Goal: Task Accomplishment & Management: Manage account settings

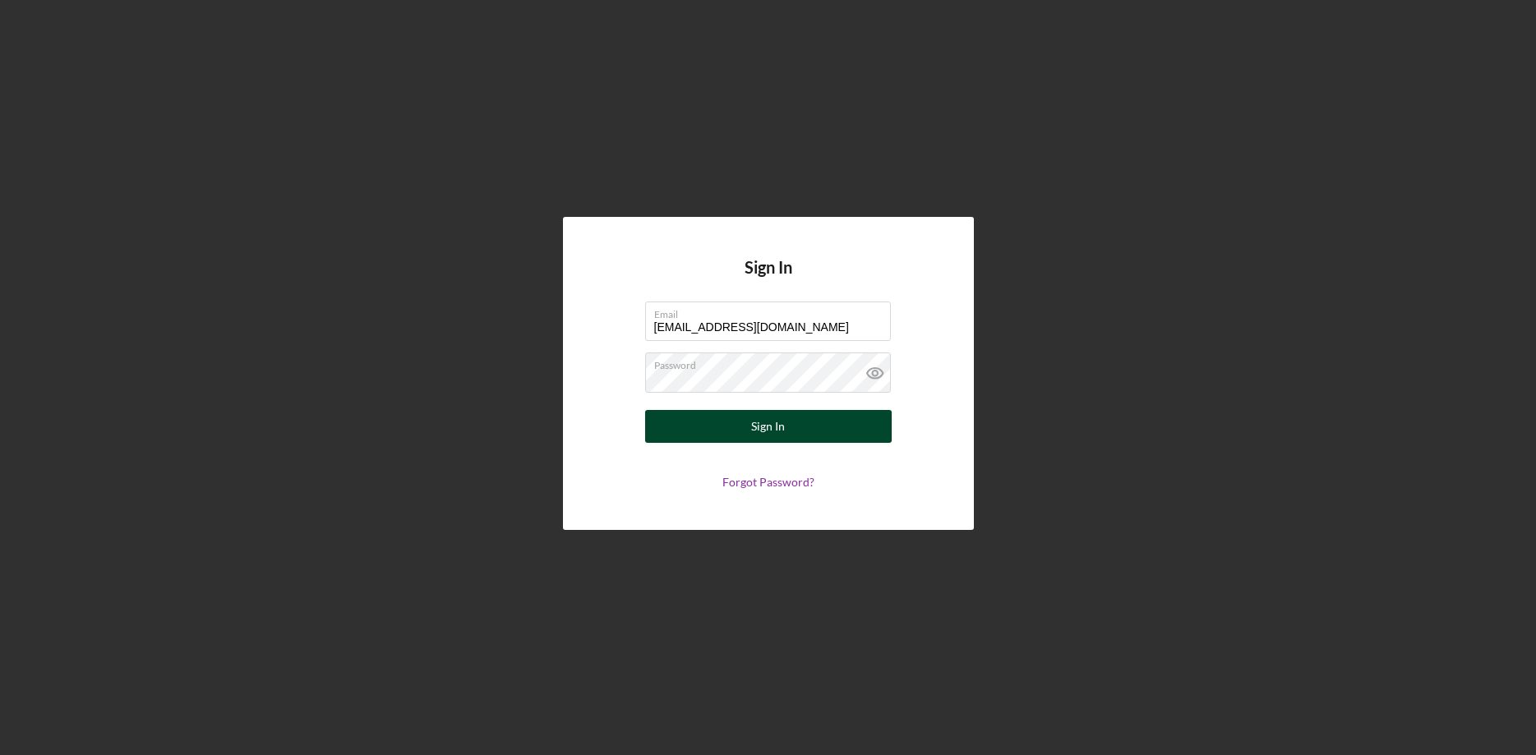
type input "[EMAIL_ADDRESS][DOMAIN_NAME]"
click at [809, 433] on button "Sign In" at bounding box center [768, 426] width 247 height 33
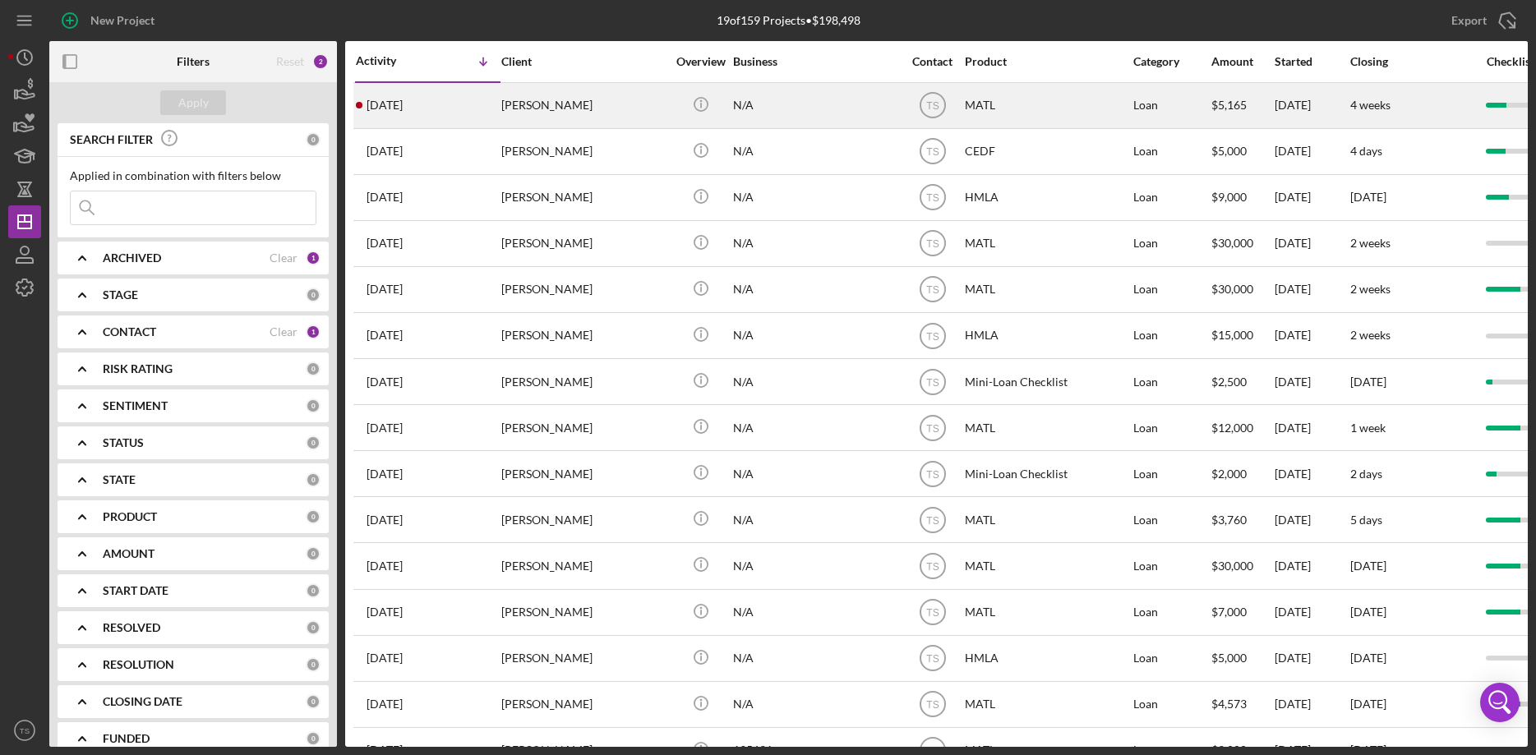
click at [572, 108] on div "[PERSON_NAME]" at bounding box center [583, 106] width 164 height 44
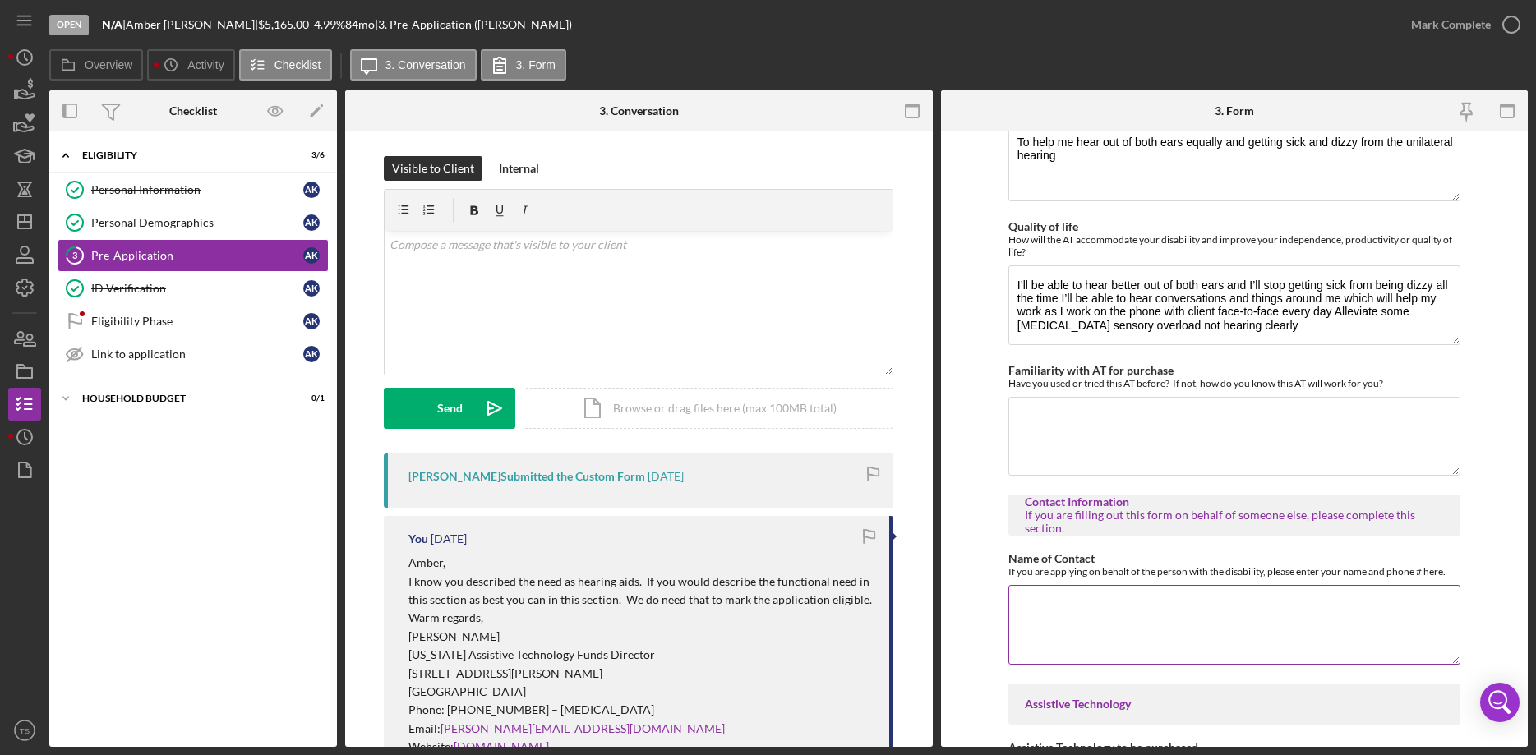
scroll to position [1006, 0]
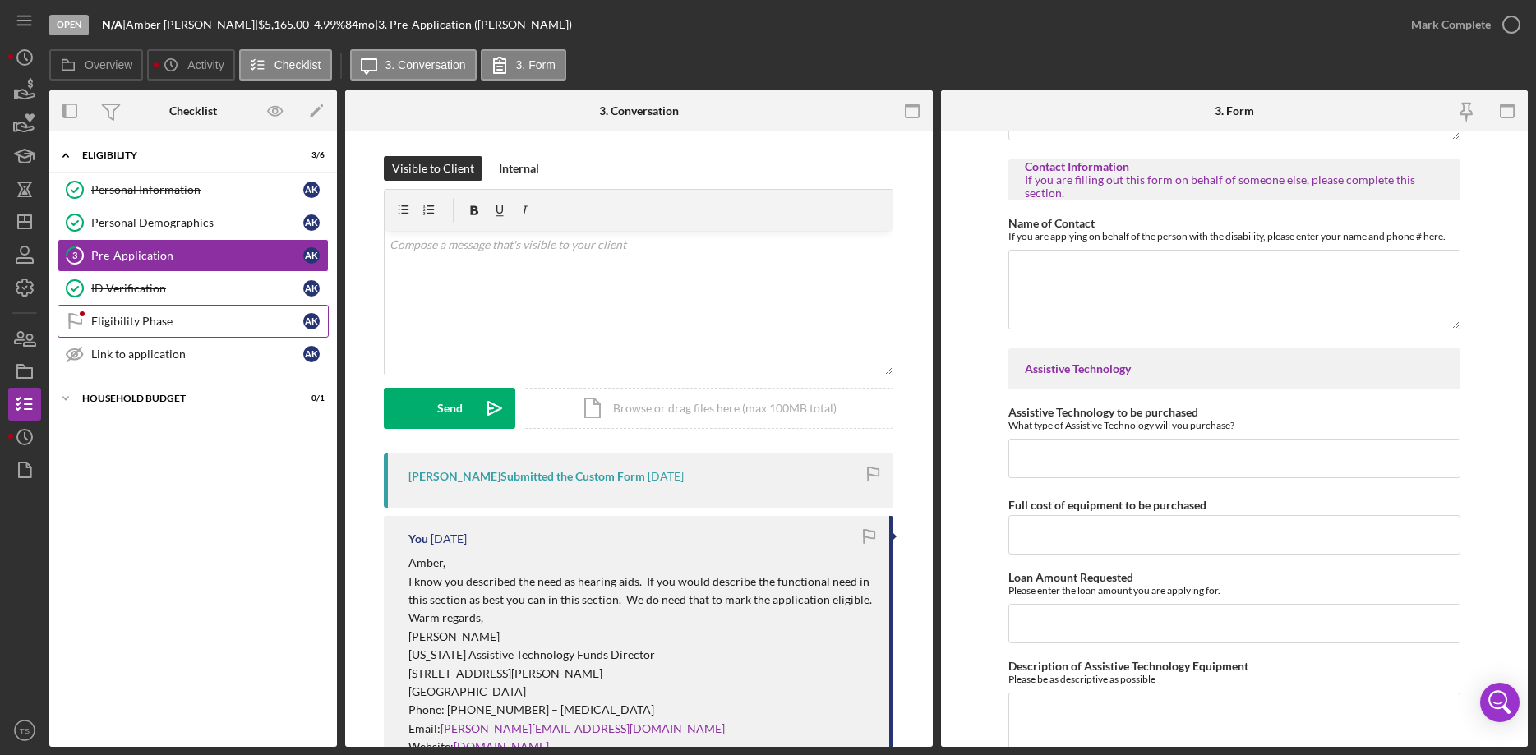
click at [104, 322] on div "Eligibility Phase" at bounding box center [197, 321] width 212 height 13
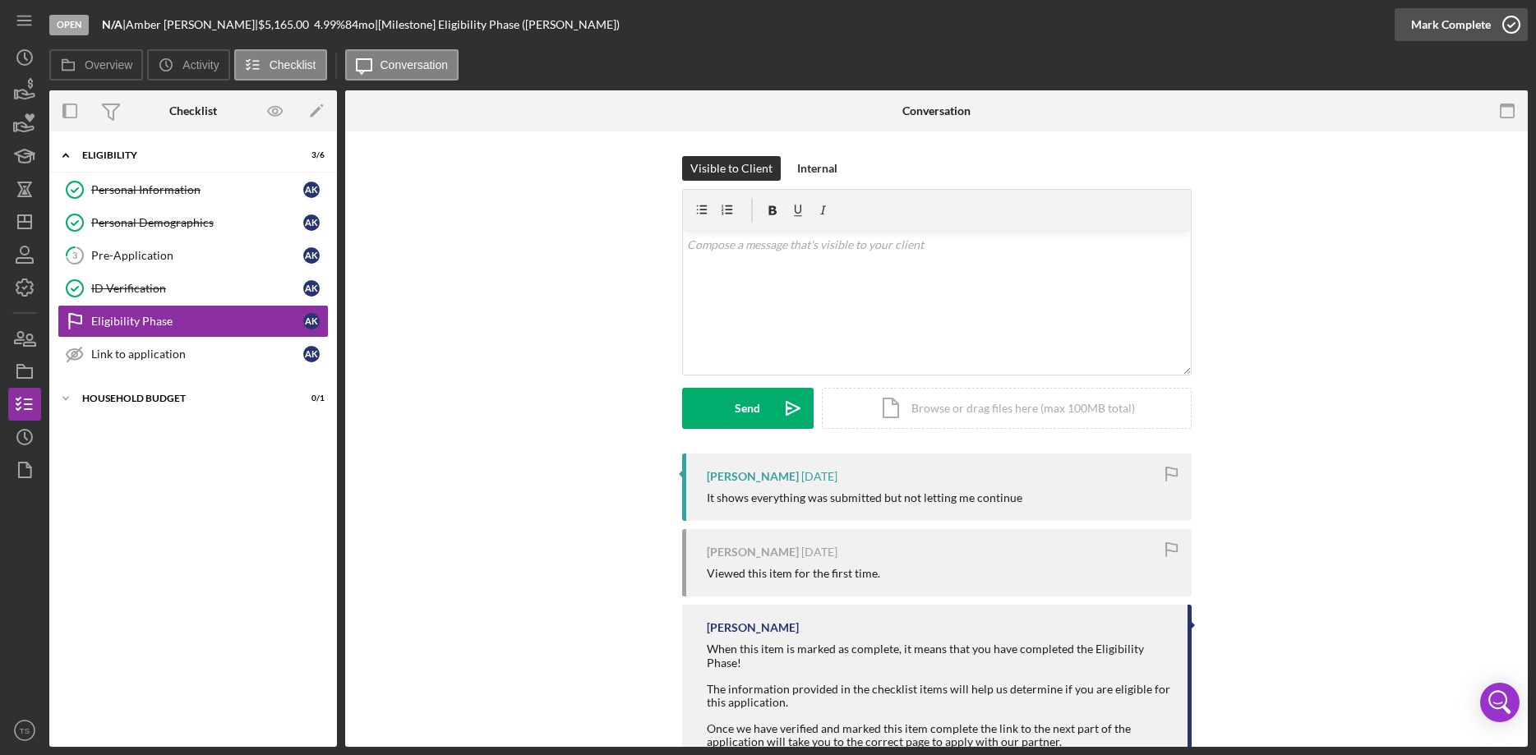
click at [1434, 28] on div "Mark Complete" at bounding box center [1451, 24] width 80 height 33
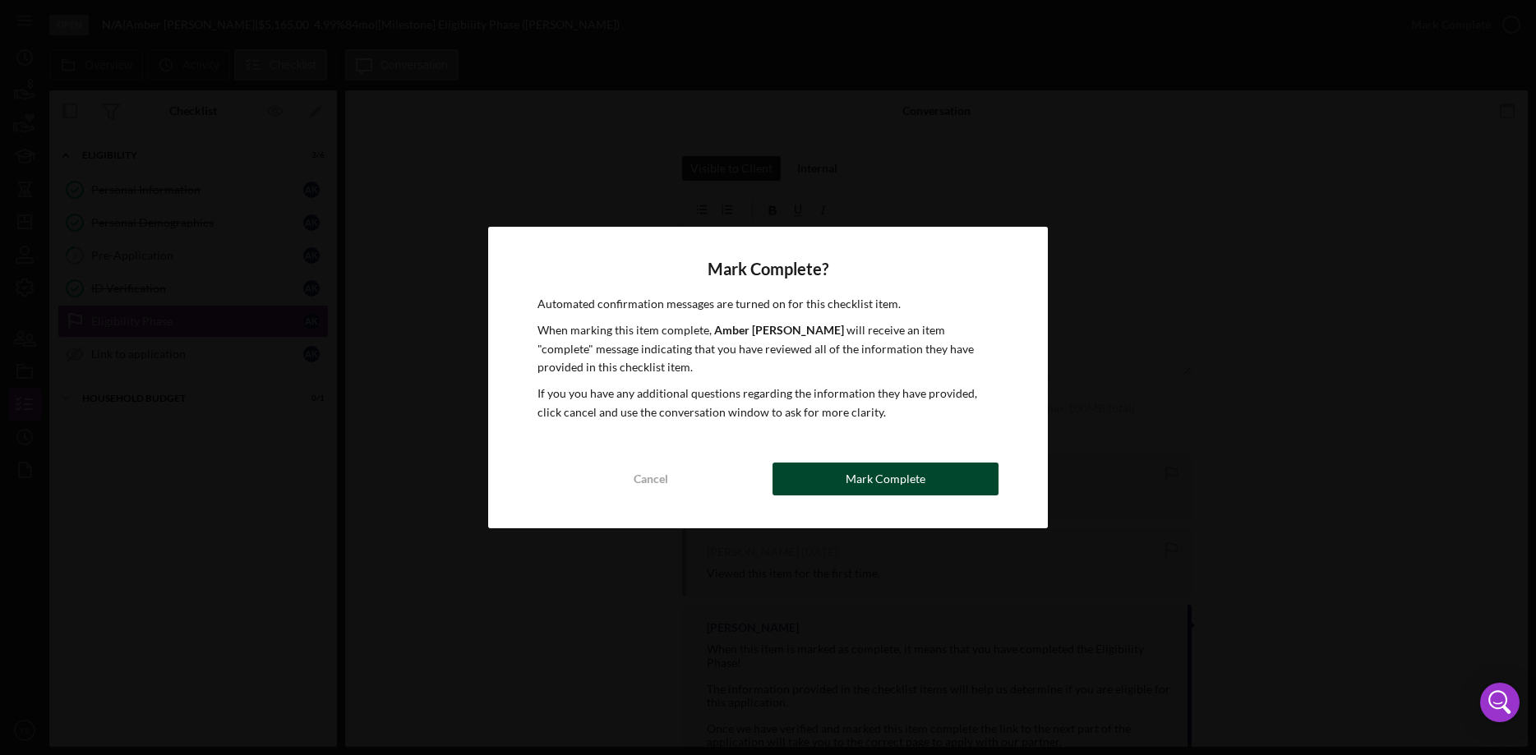
click at [846, 484] on button "Mark Complete" at bounding box center [886, 479] width 226 height 33
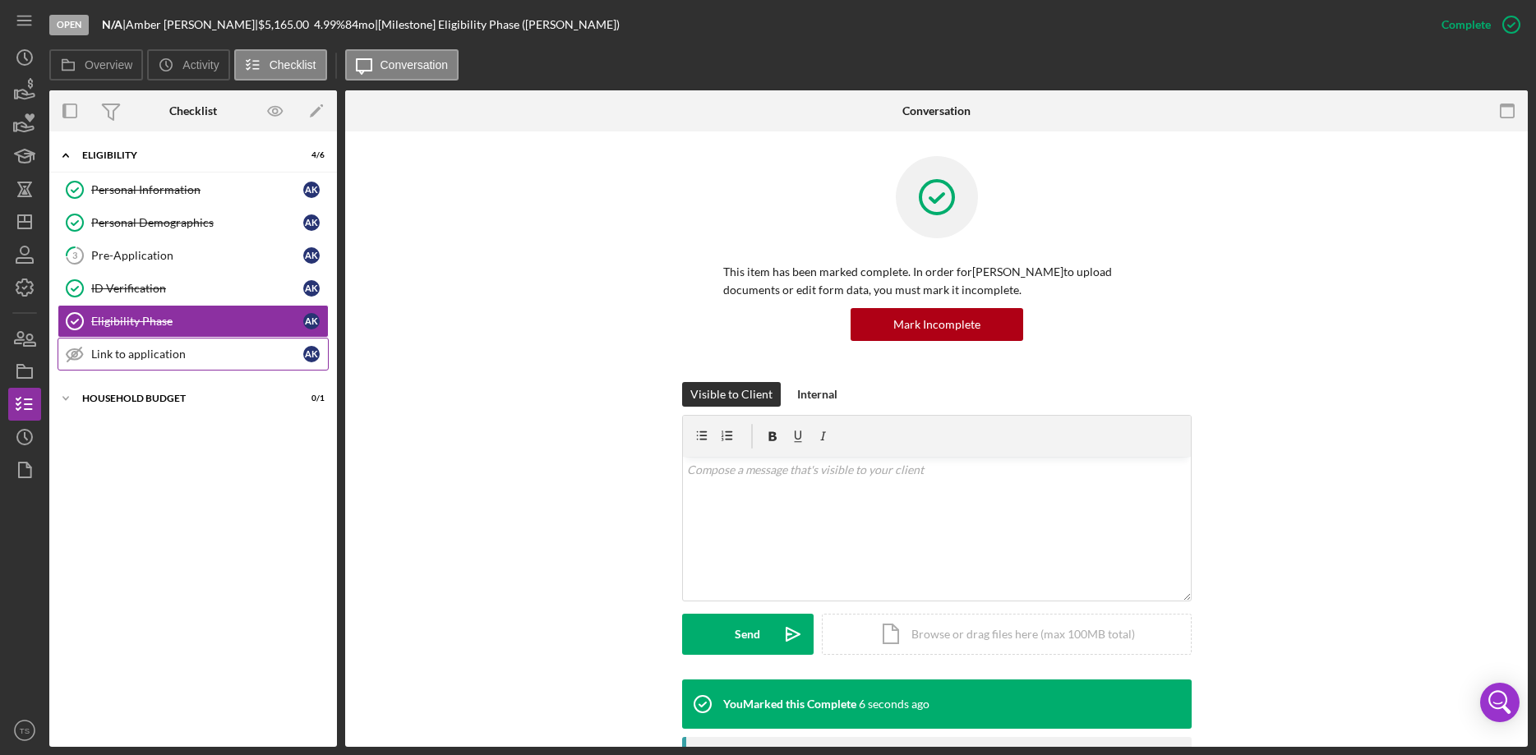
click at [145, 358] on div "Link to application" at bounding box center [197, 354] width 212 height 13
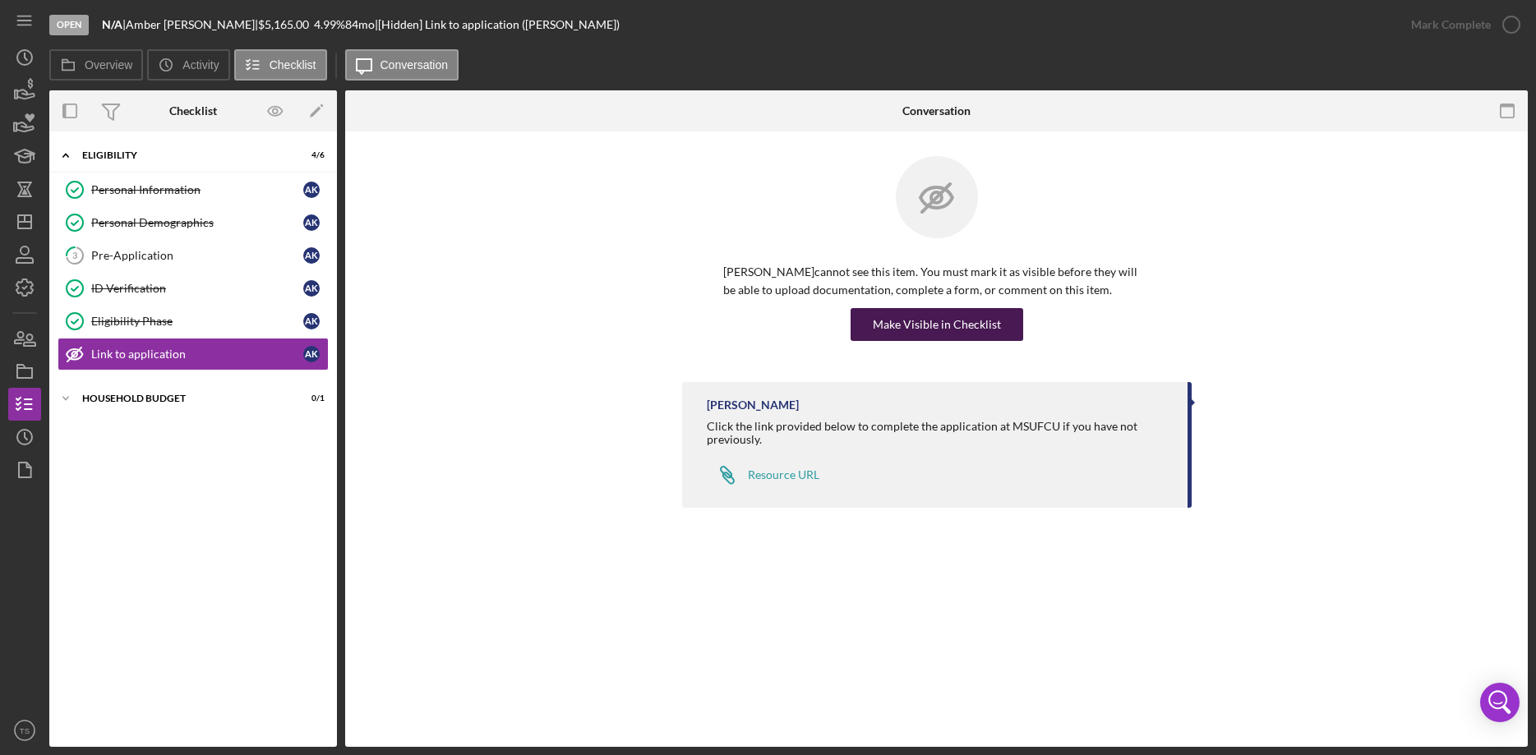
click at [941, 329] on div "Make Visible in Checklist" at bounding box center [937, 324] width 128 height 33
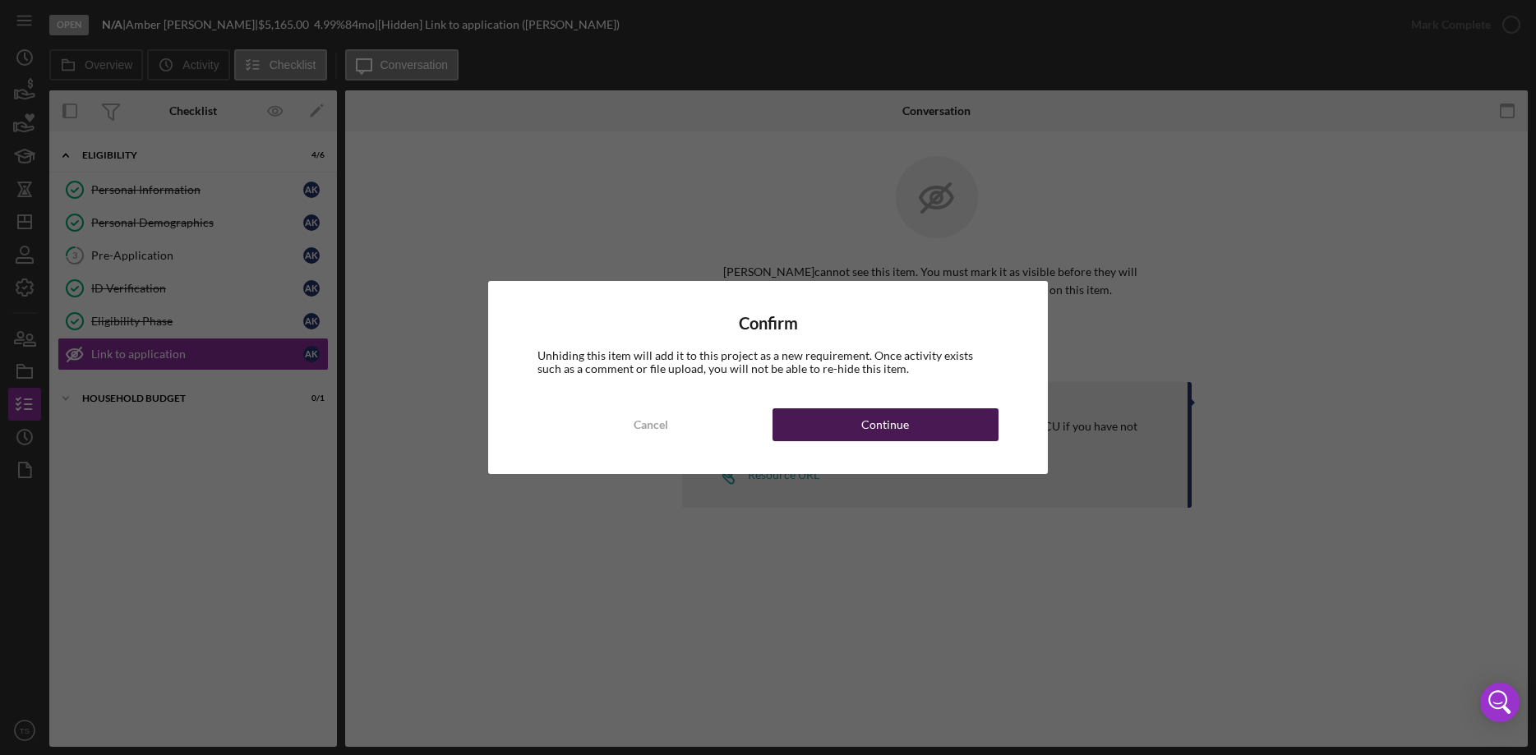
click at [849, 432] on button "Continue" at bounding box center [886, 424] width 226 height 33
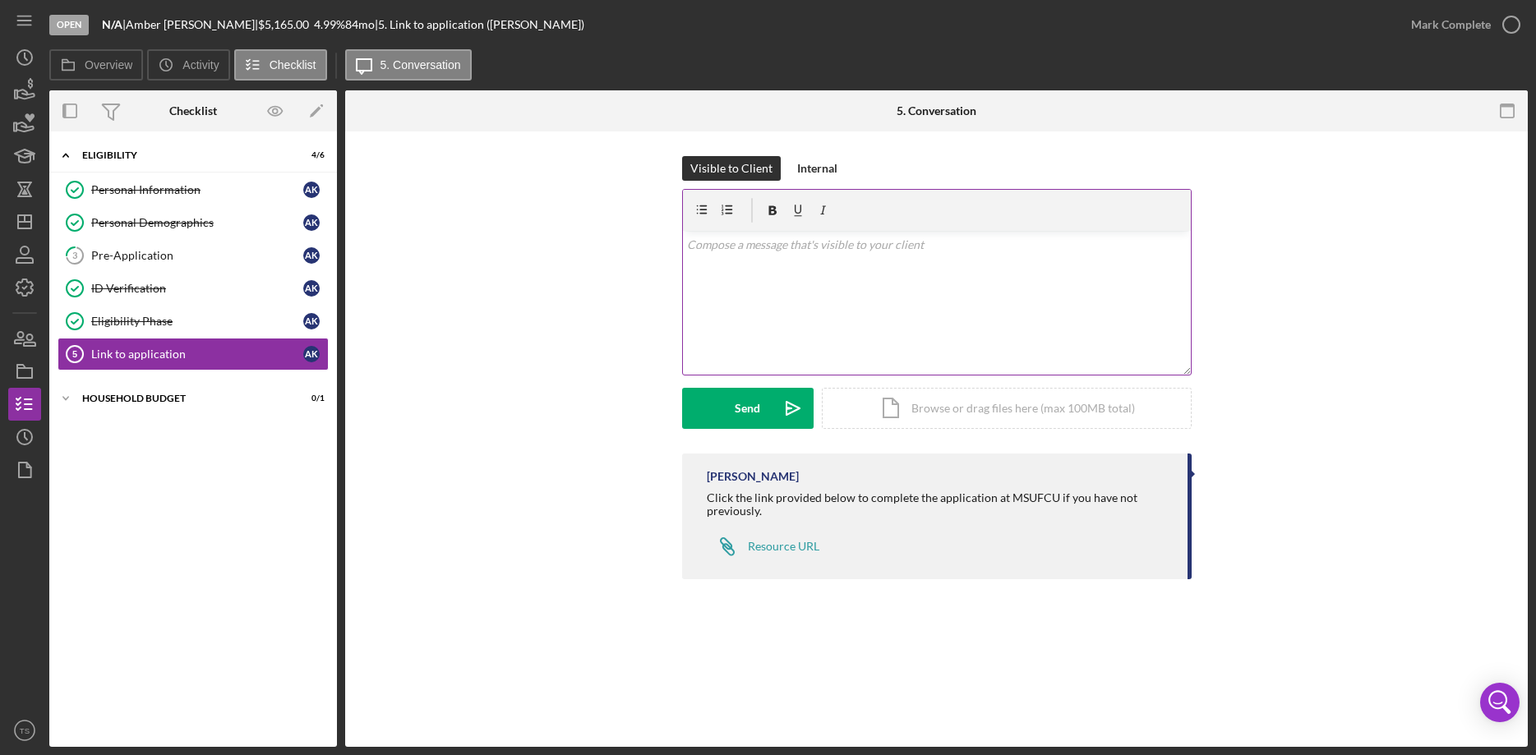
click at [845, 279] on div "v Color teal Color pink Remove color Add row above Add row below Add column bef…" at bounding box center [937, 303] width 508 height 144
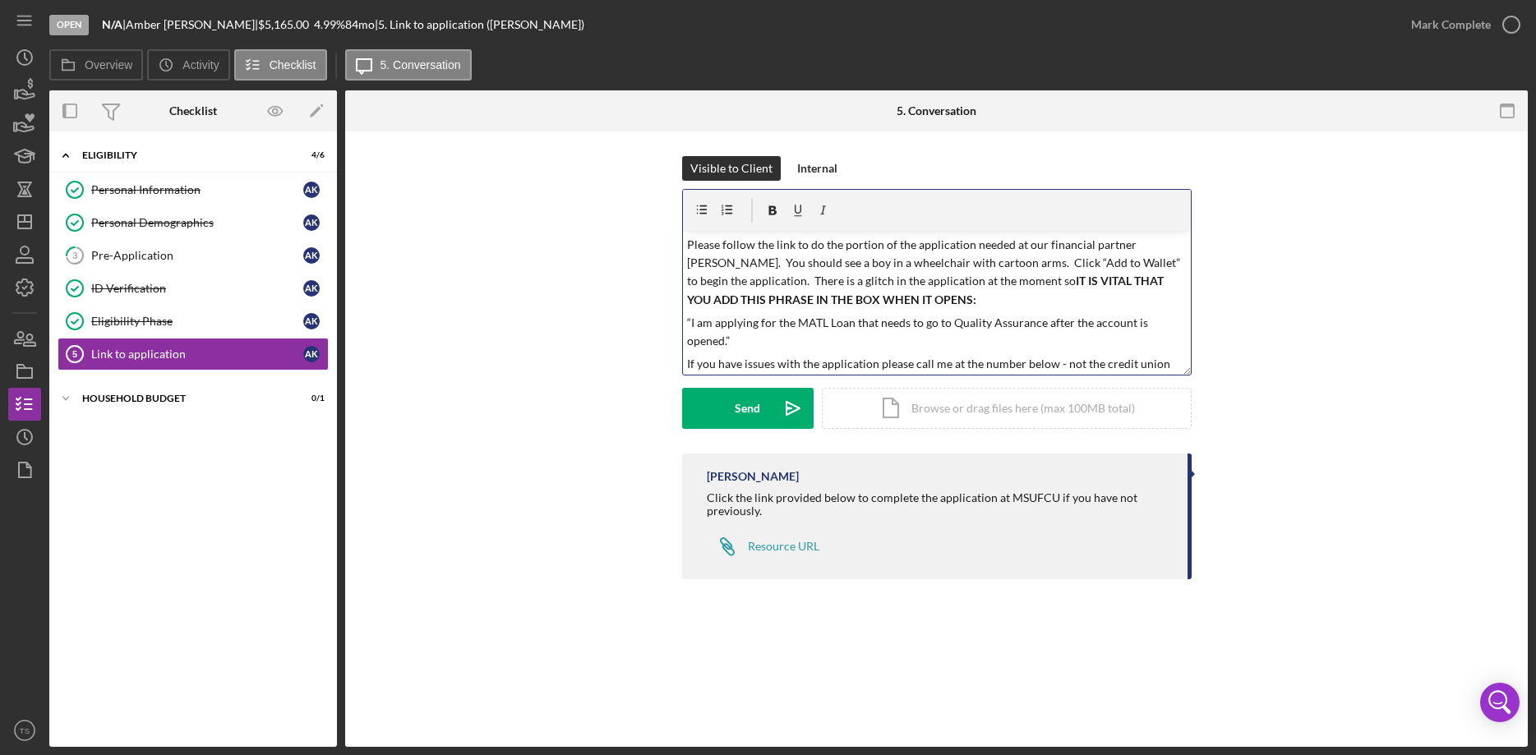
scroll to position [84, 0]
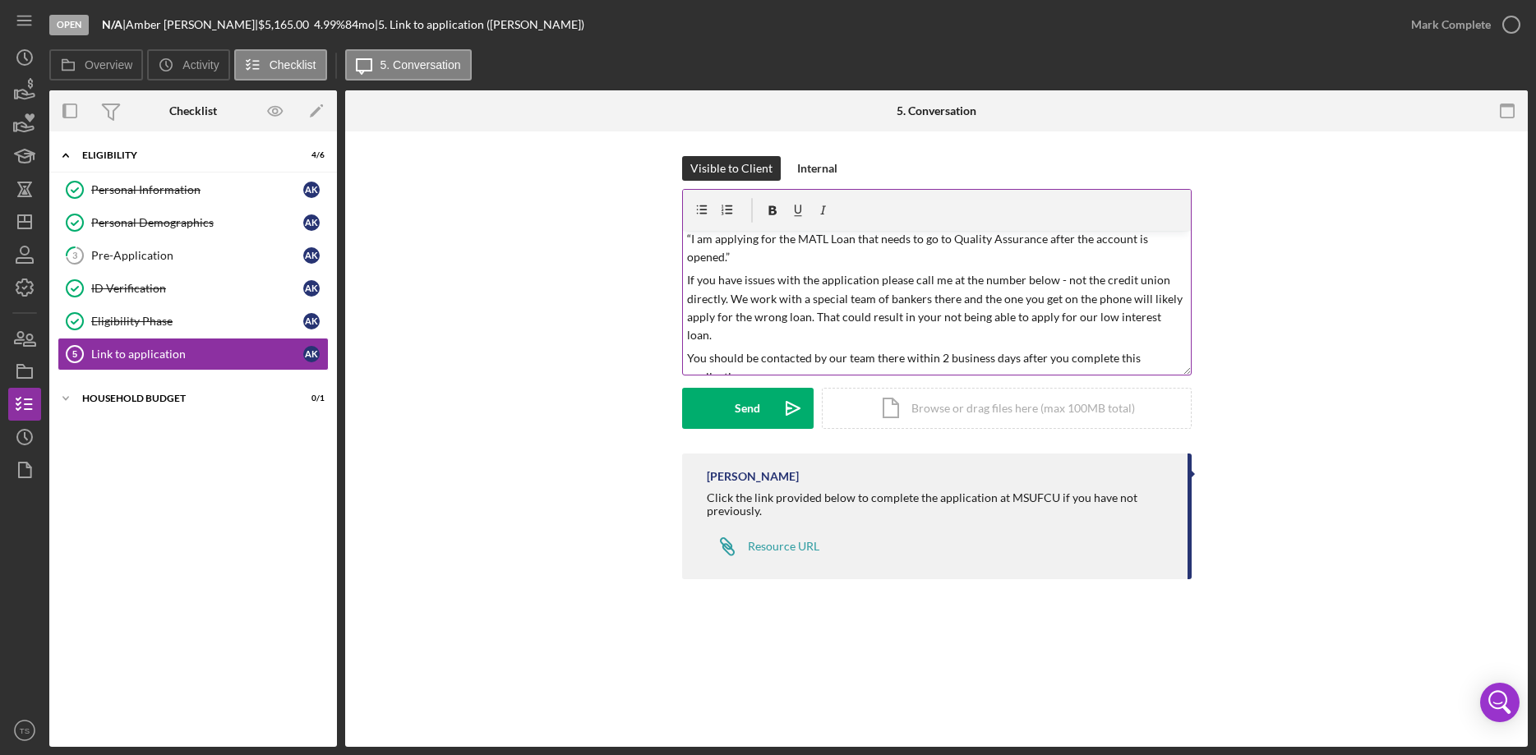
click at [773, 391] on p "Warm regards," at bounding box center [936, 400] width 499 height 18
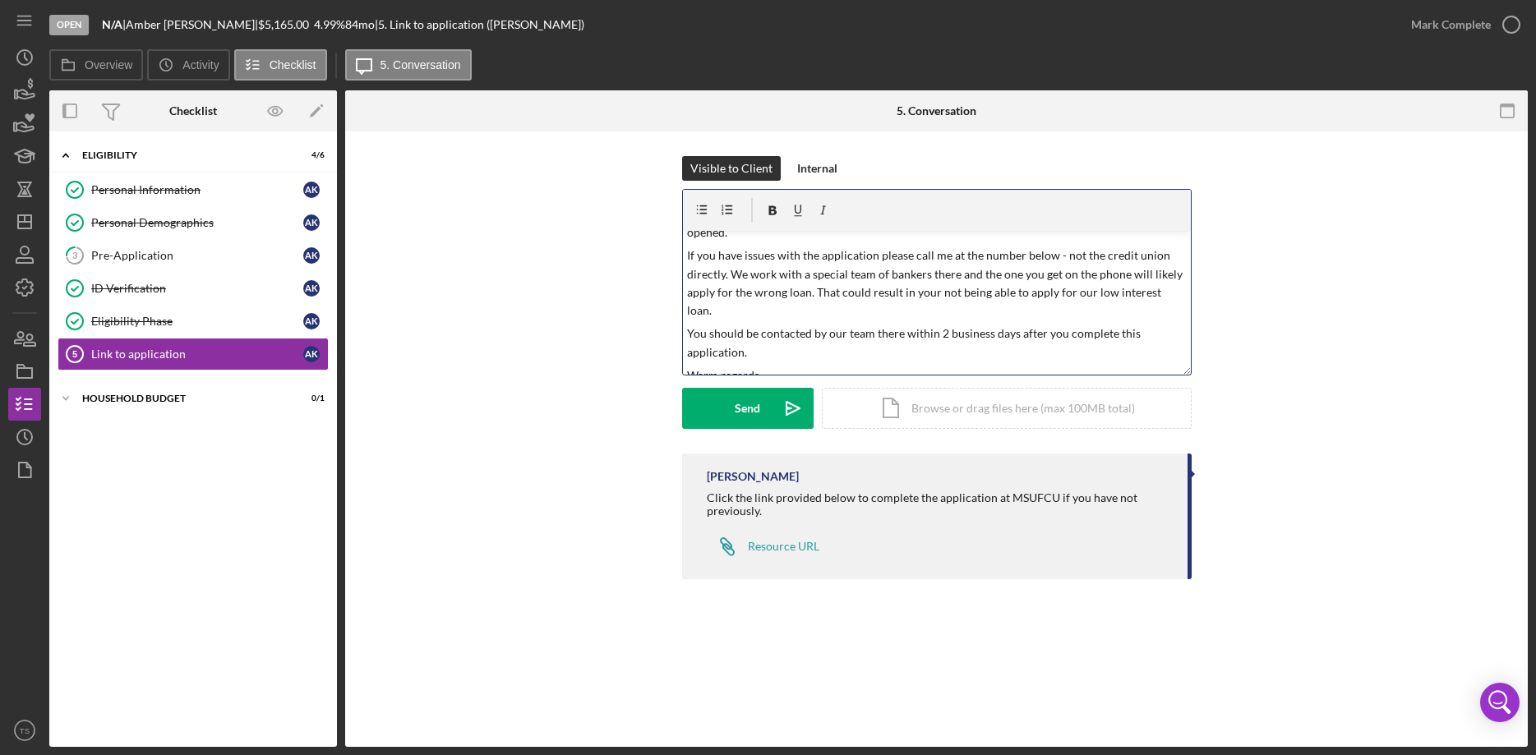
scroll to position [245, 0]
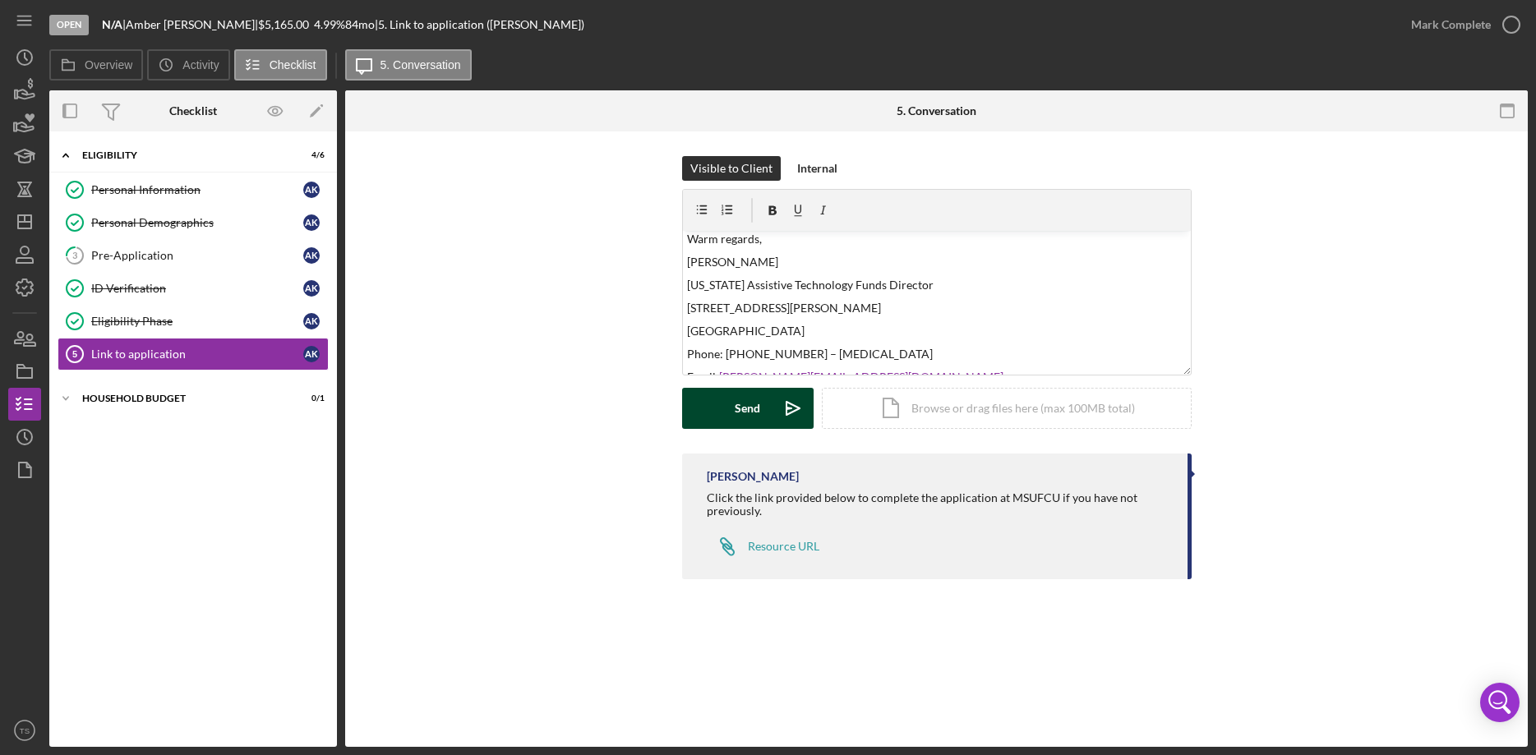
click at [730, 413] on button "Send Icon/icon-invite-send" at bounding box center [748, 408] width 132 height 41
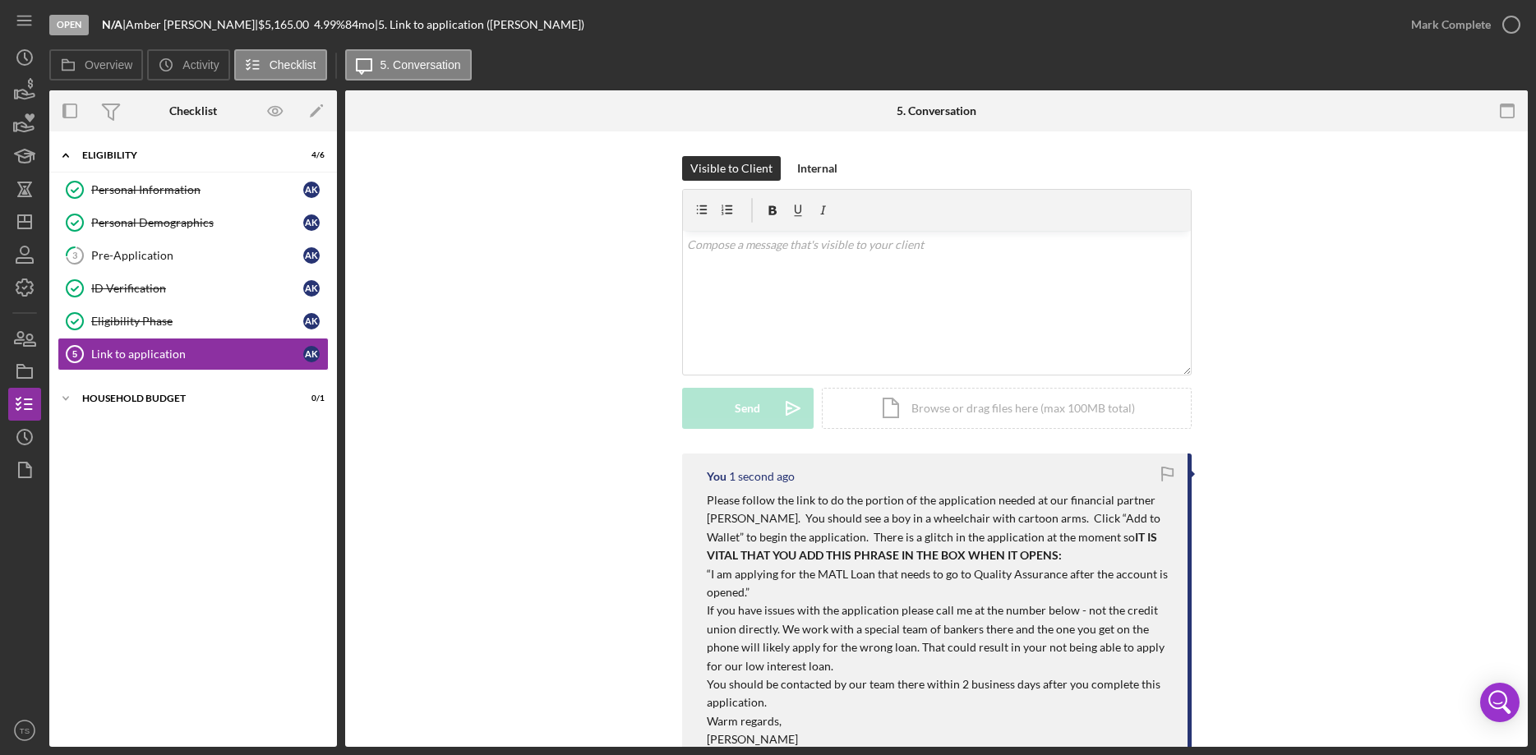
scroll to position [0, 0]
click at [30, 88] on icon "button" at bounding box center [24, 90] width 41 height 41
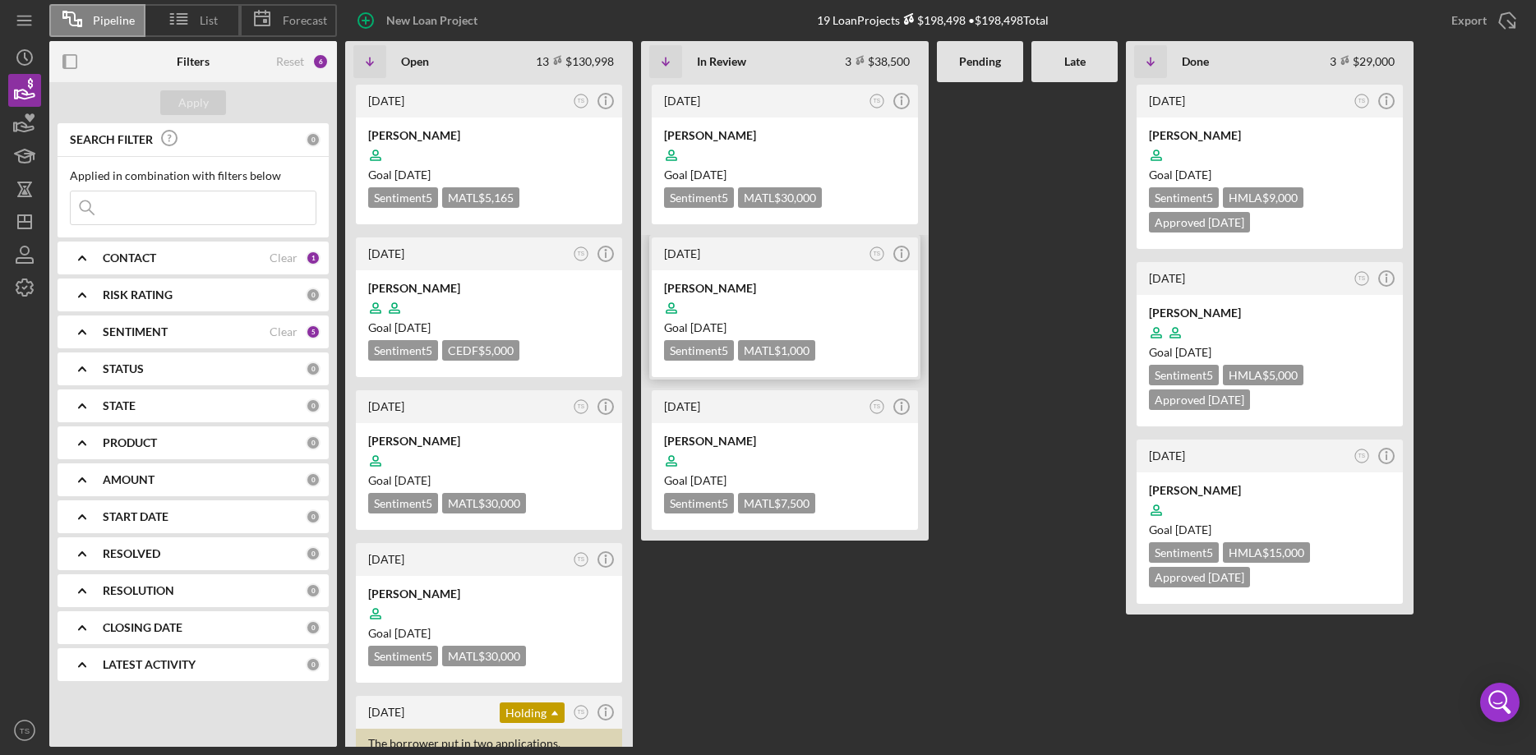
click at [755, 312] on div at bounding box center [785, 308] width 242 height 31
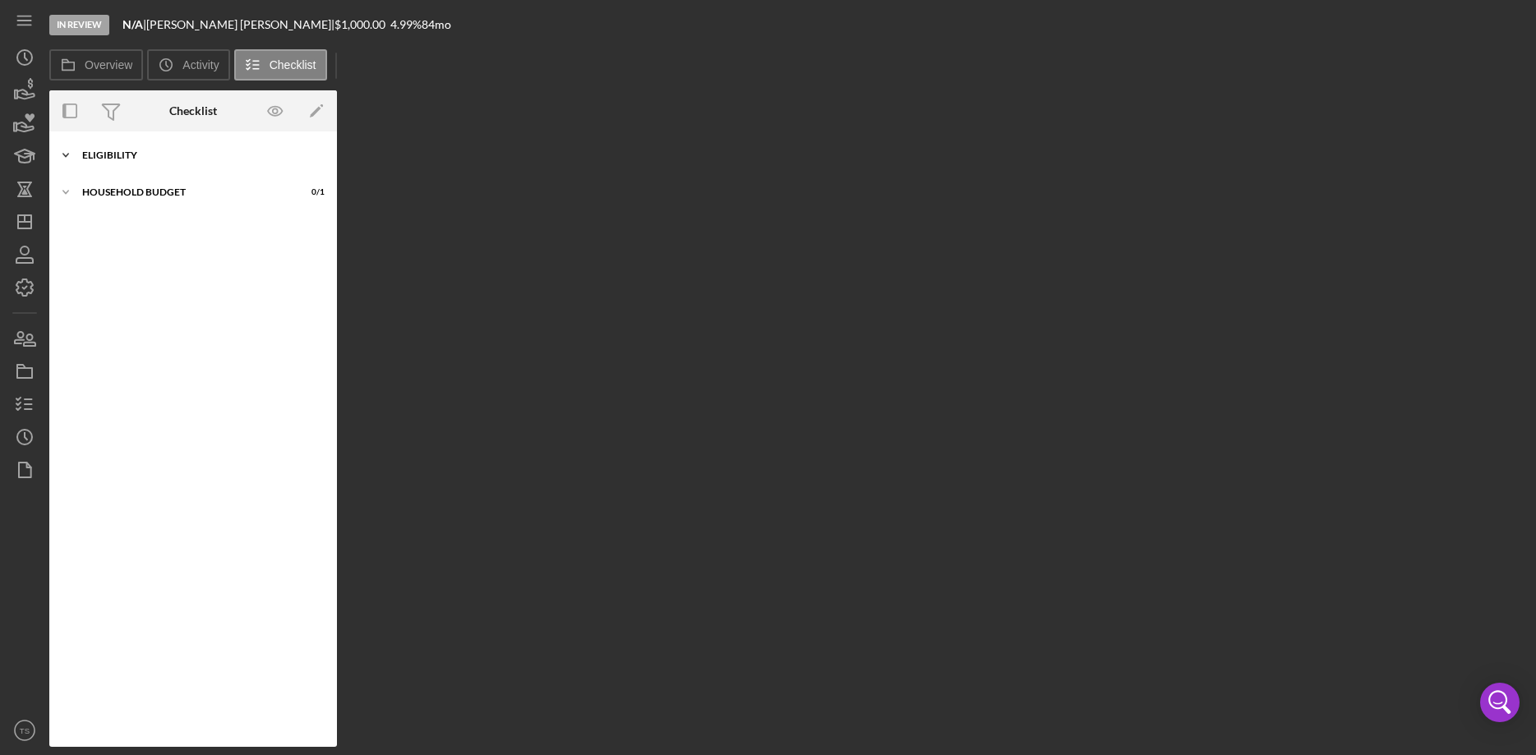
click at [80, 160] on icon "Icon/Expander" at bounding box center [65, 155] width 33 height 33
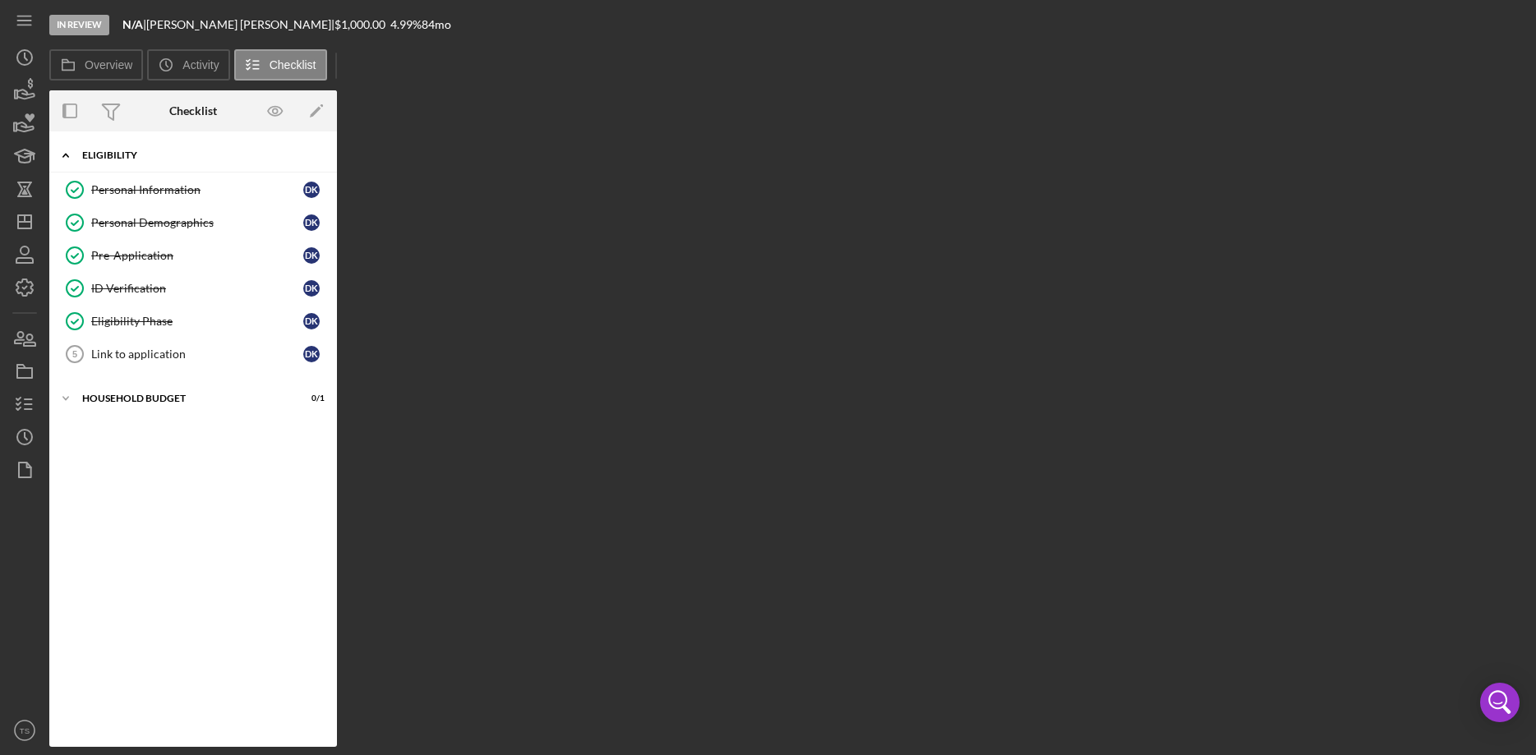
click at [80, 160] on icon "Icon/Expander" at bounding box center [65, 155] width 33 height 33
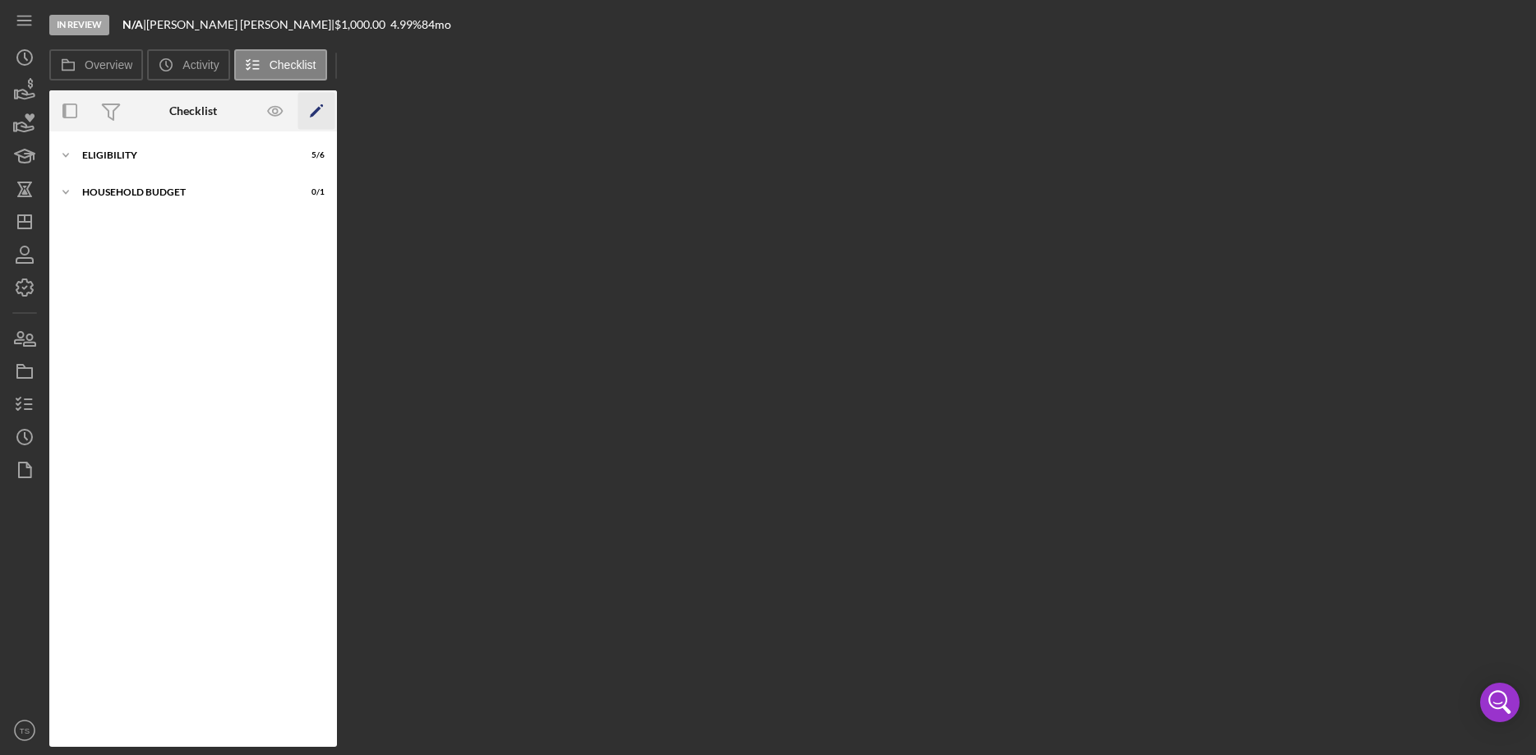
click at [310, 113] on icon "Icon/Edit" at bounding box center [316, 111] width 37 height 37
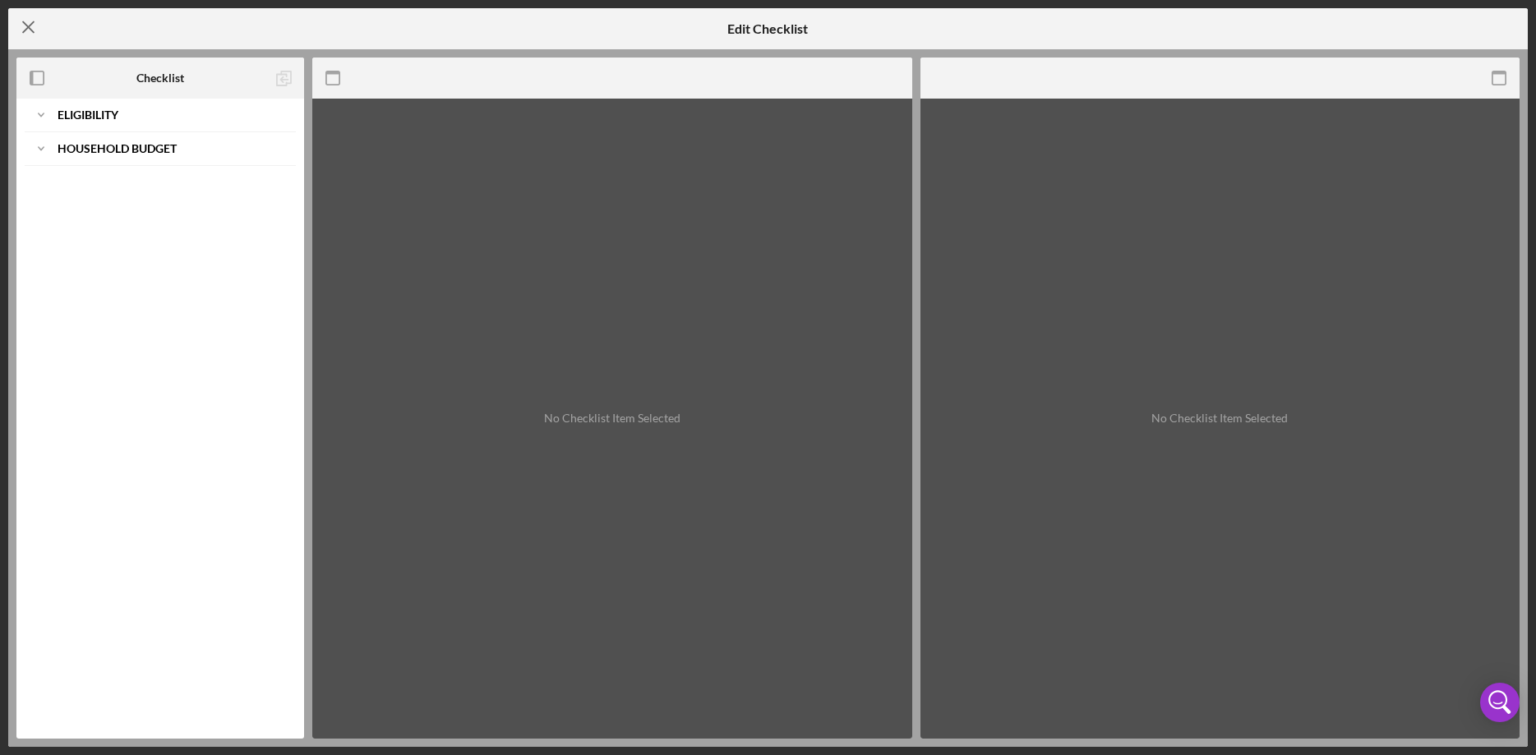
click at [30, 29] on icon "Icon/Menu Close" at bounding box center [28, 27] width 41 height 41
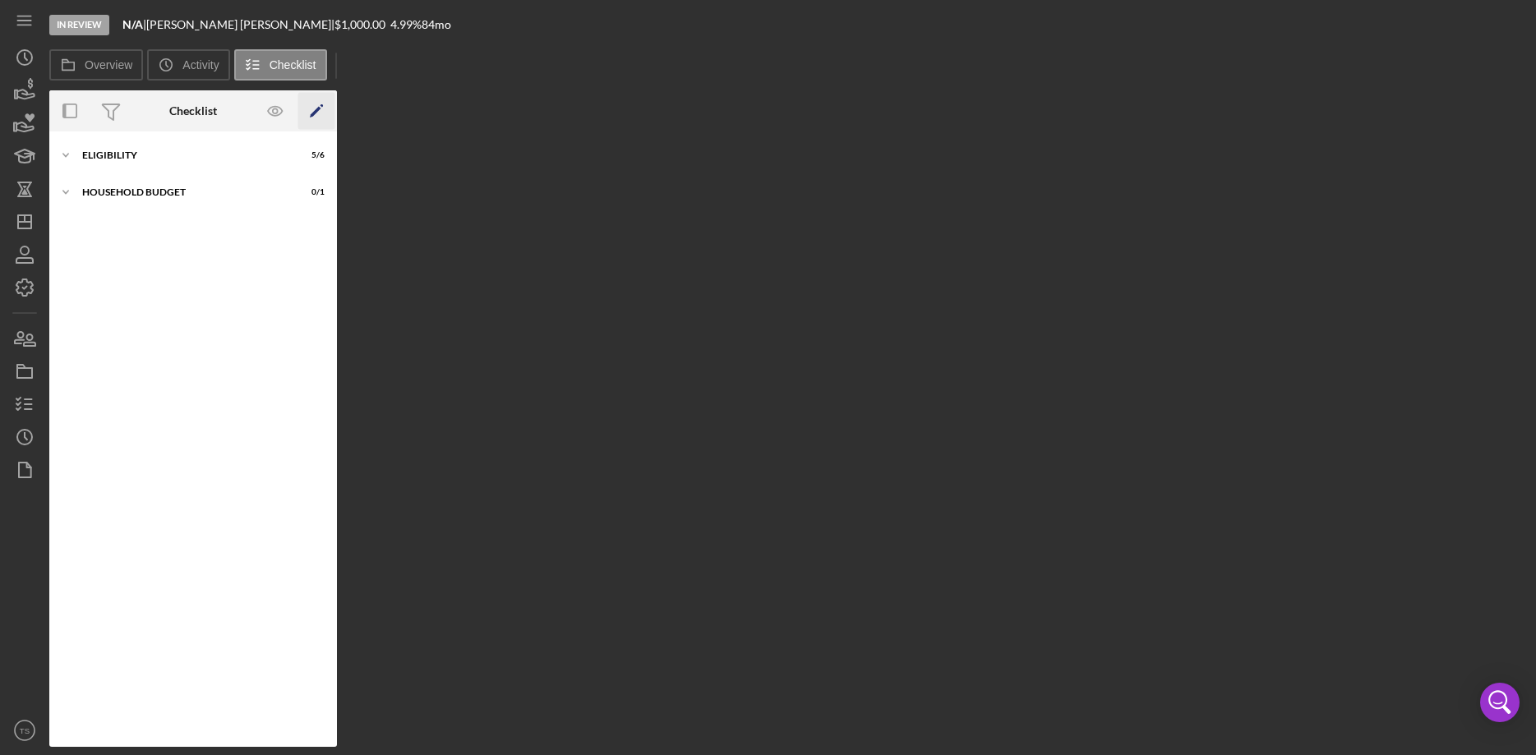
click at [318, 110] on polygon "button" at bounding box center [316, 113] width 12 height 12
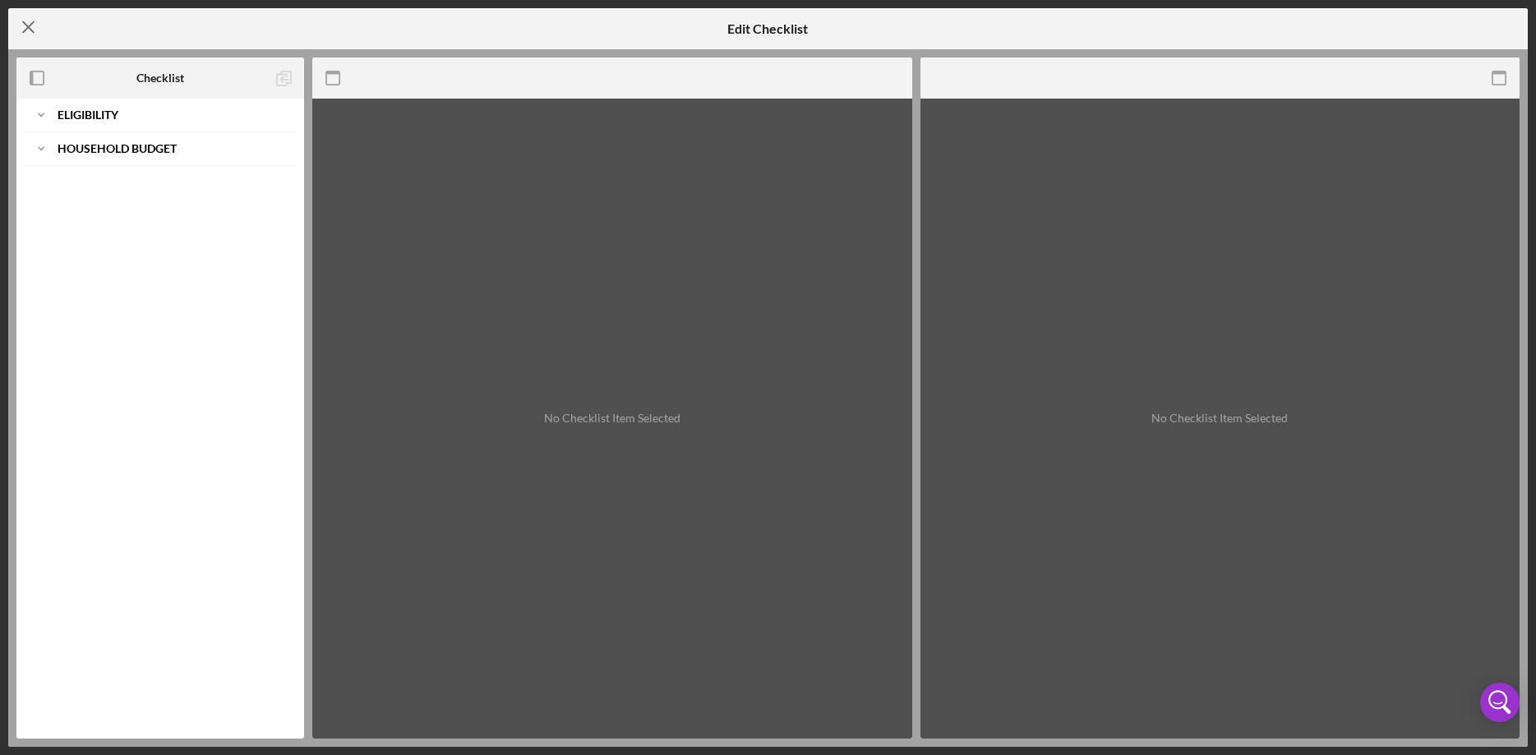
click at [33, 22] on icon "Icon/Menu Close" at bounding box center [28, 27] width 41 height 41
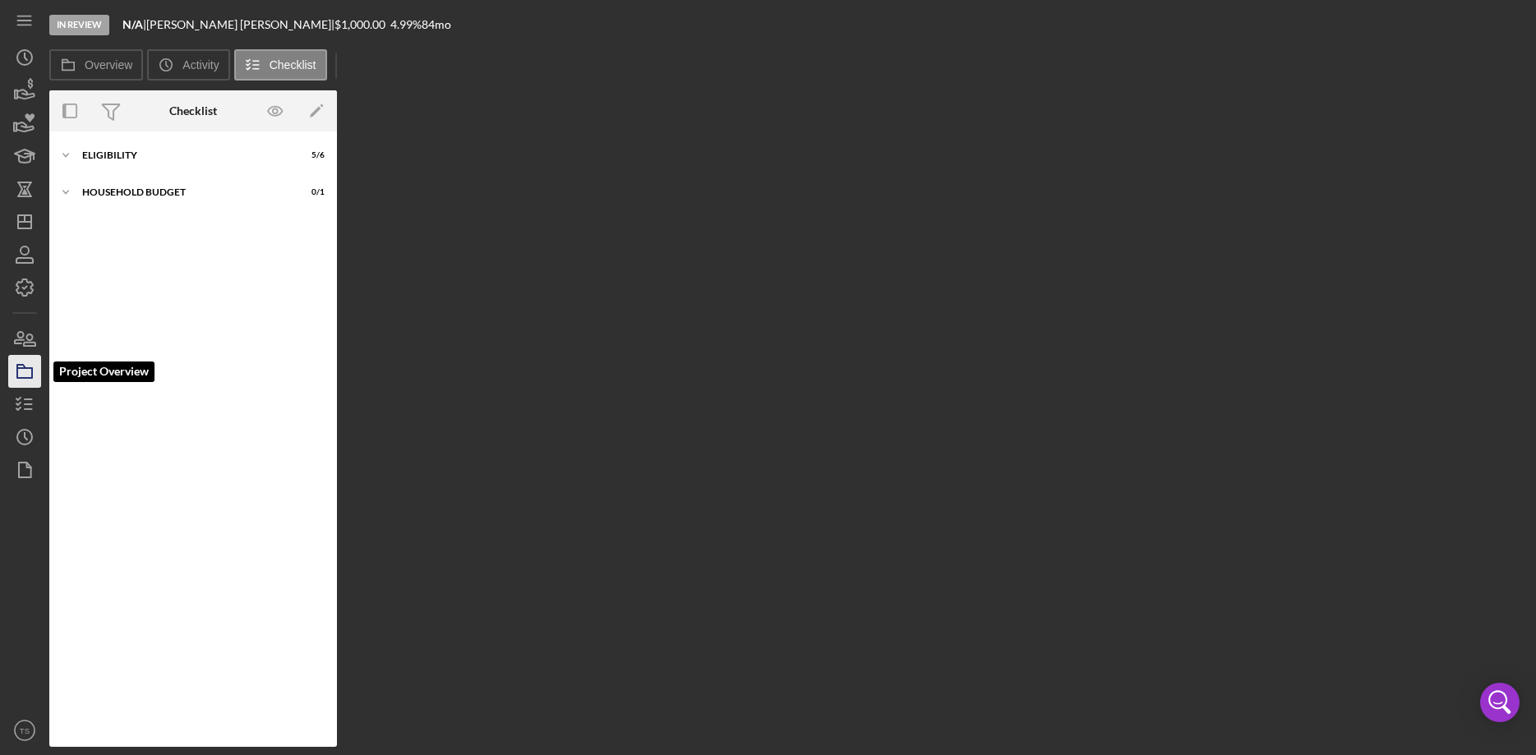
click at [27, 376] on icon "button" at bounding box center [24, 371] width 41 height 41
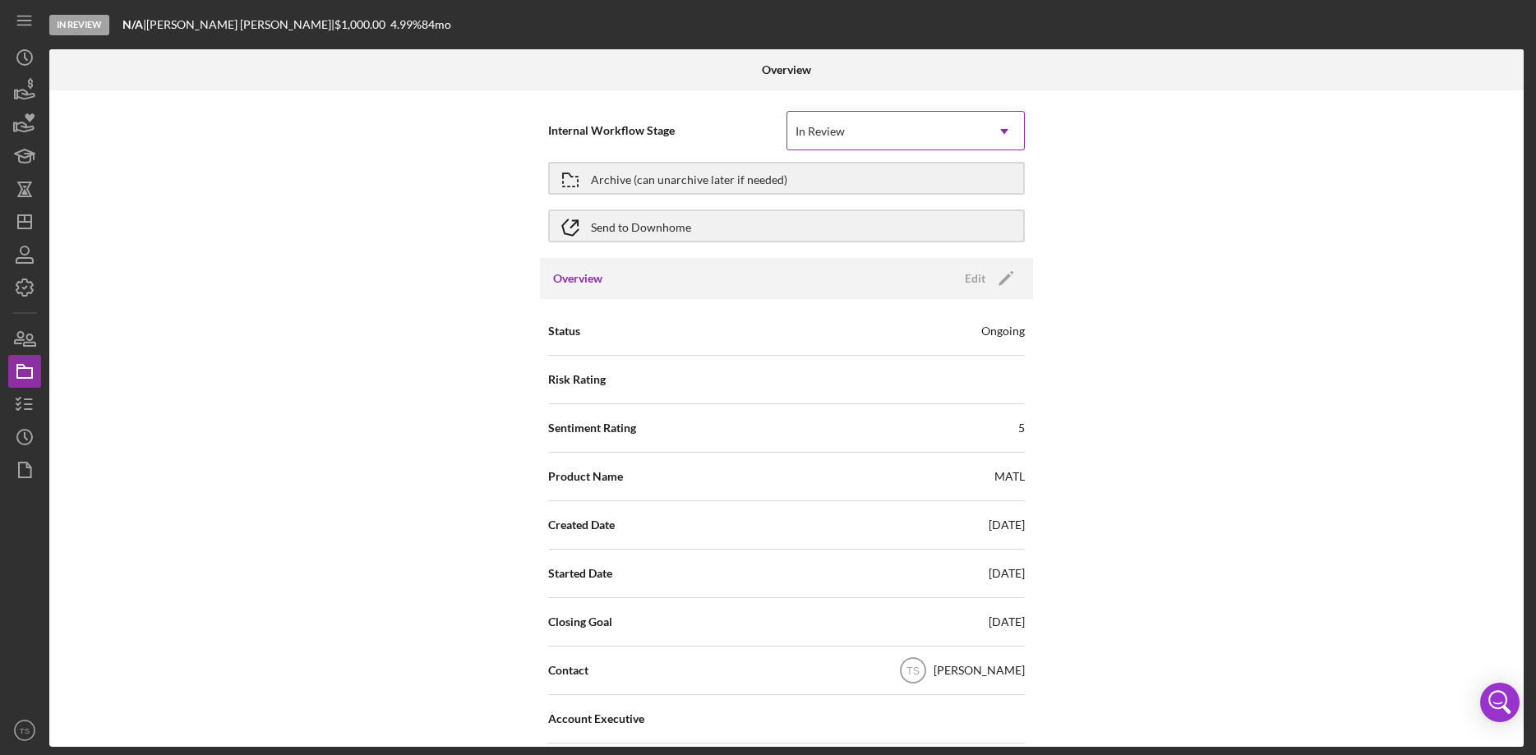
click at [995, 137] on icon "Icon/Dropdown Arrow" at bounding box center [1004, 131] width 39 height 39
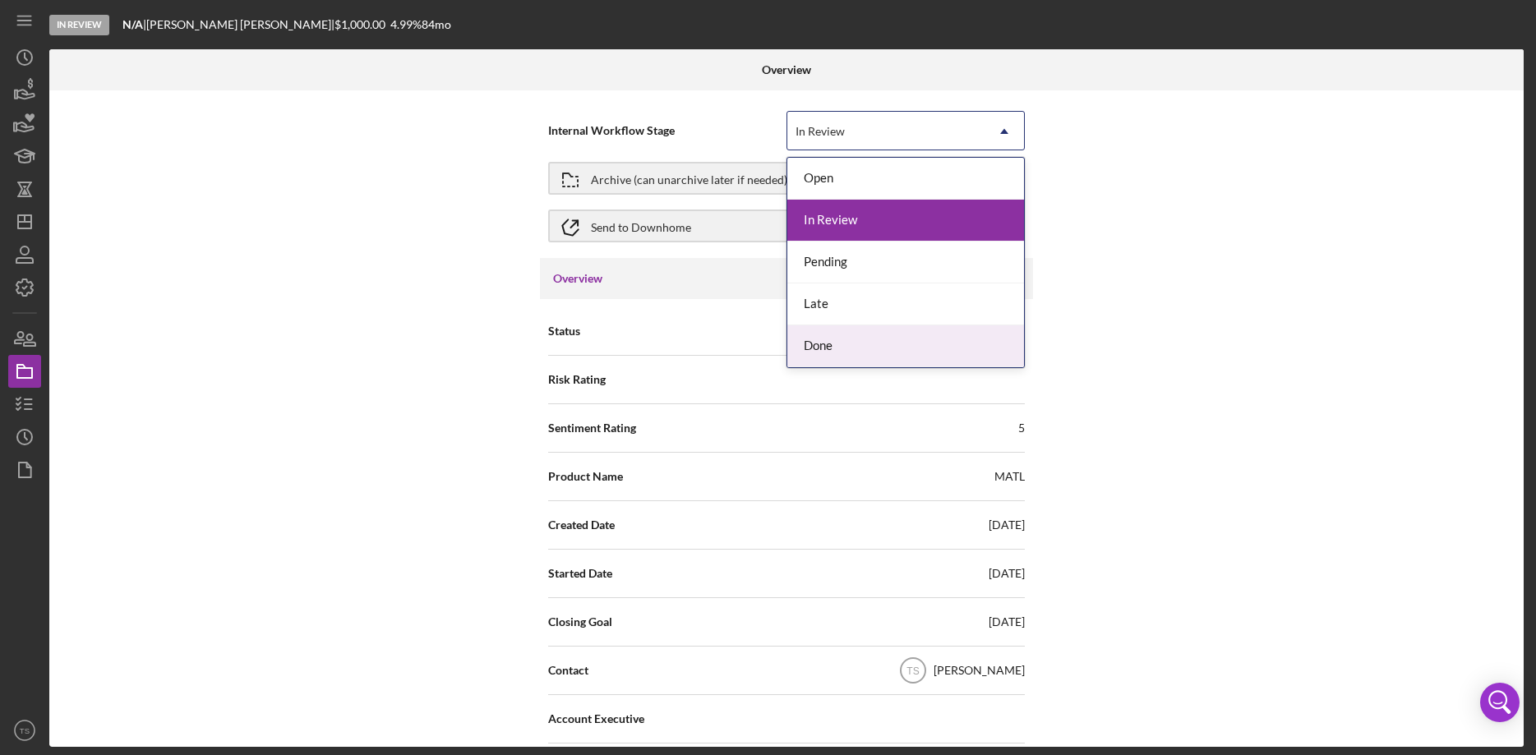
click at [921, 349] on div "Done" at bounding box center [905, 346] width 237 height 42
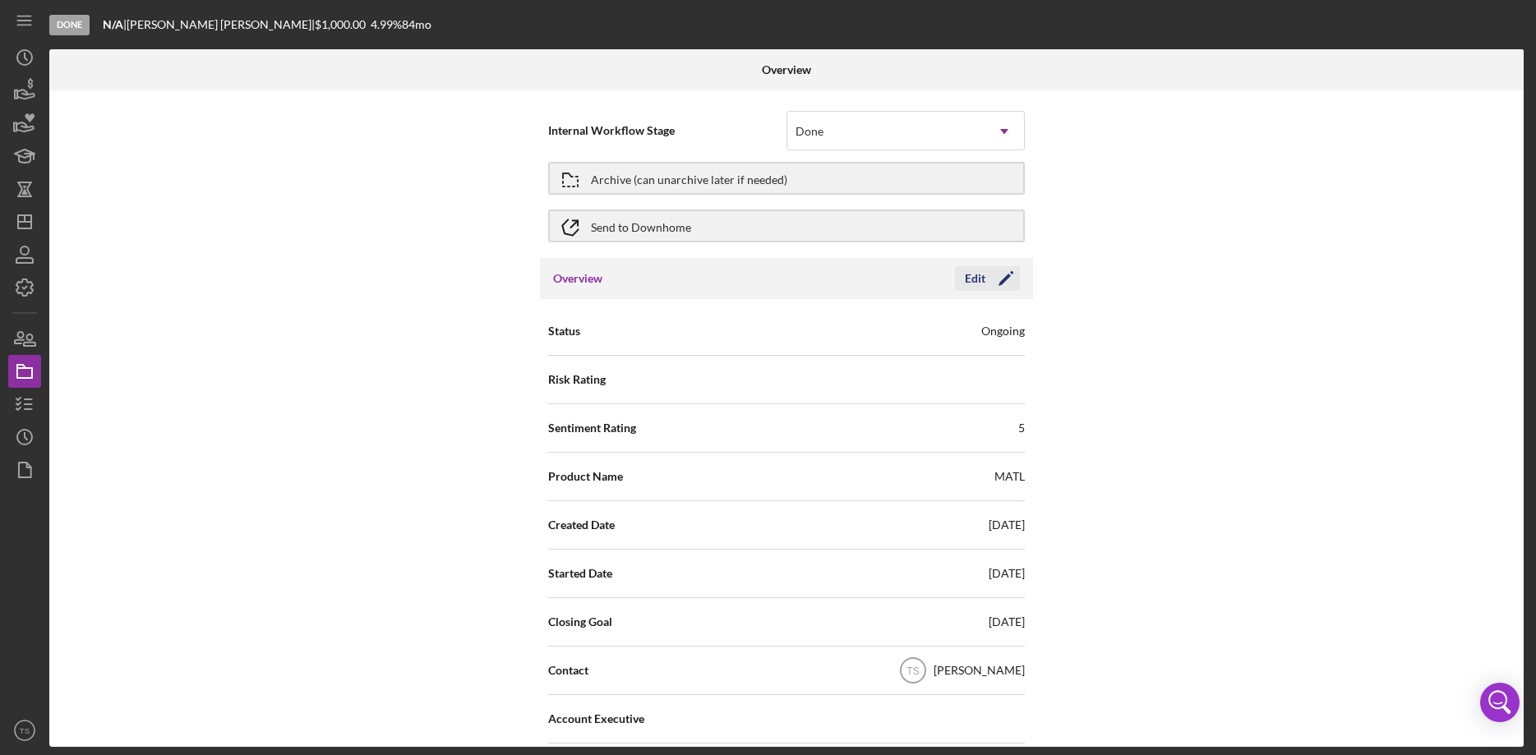
click at [994, 280] on icon "Icon/Edit" at bounding box center [1005, 278] width 41 height 41
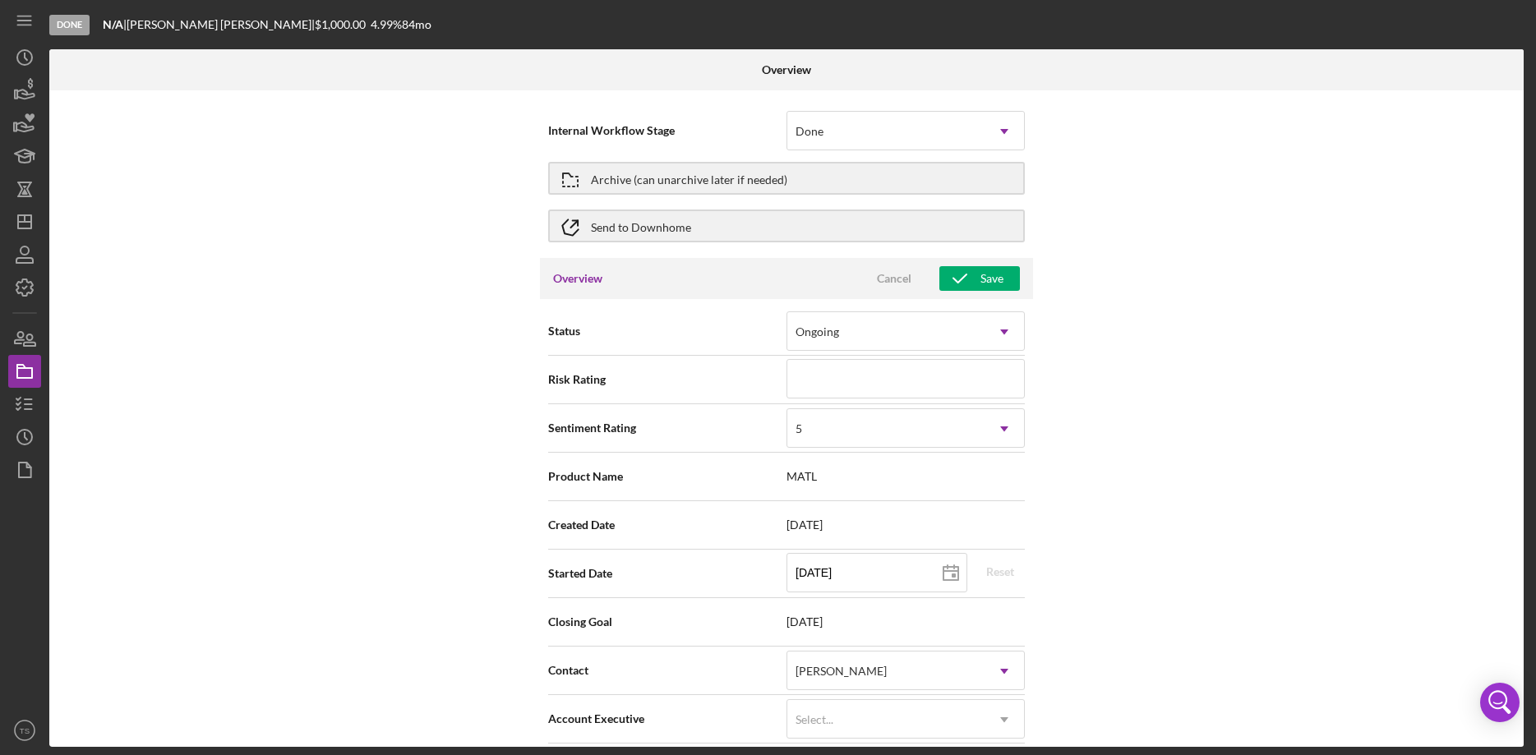
click at [1203, 330] on div "Internal Workflow Stage Done Icon/Dropdown Arrow Archive (can unarchive later i…" at bounding box center [786, 418] width 1475 height 657
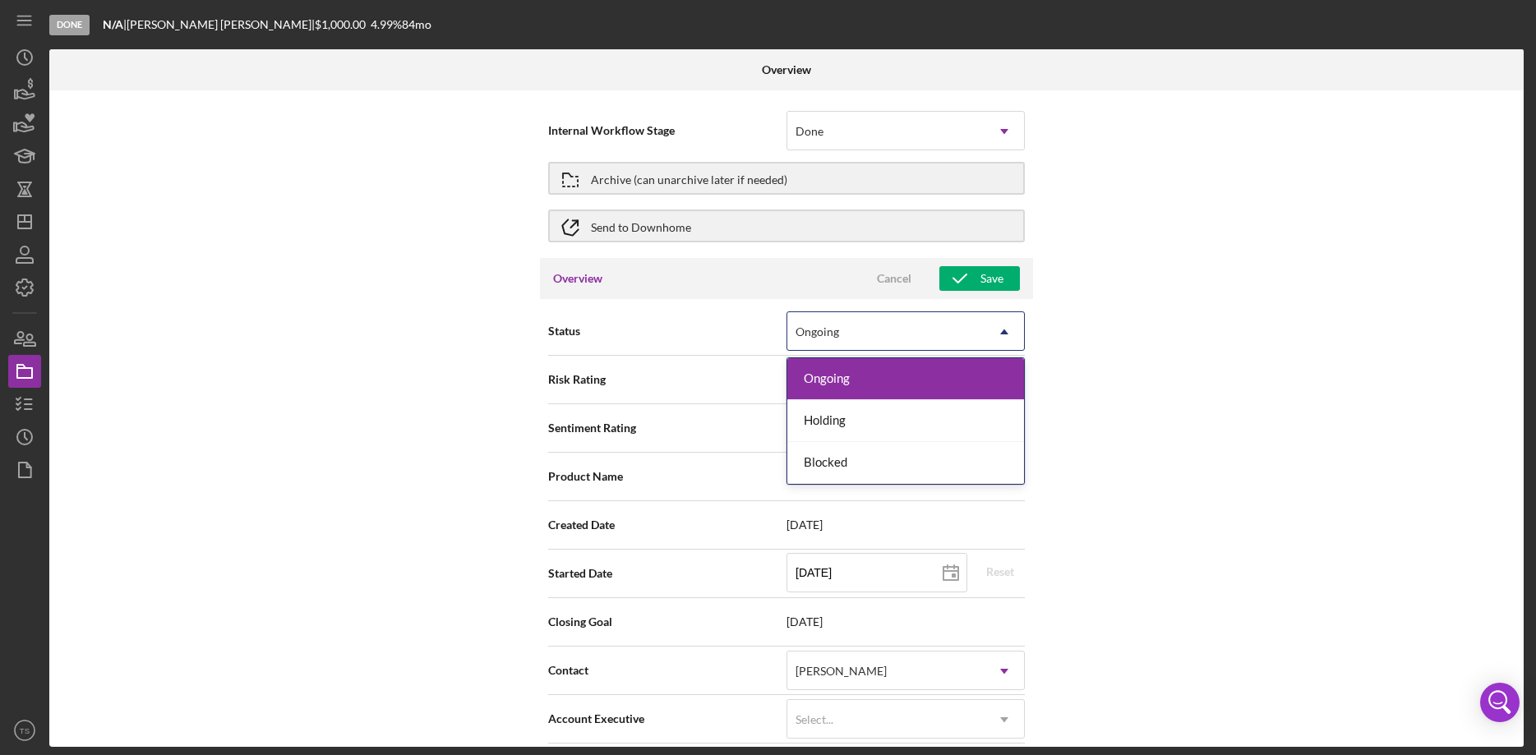
click at [1005, 337] on icon "Icon/Dropdown Arrow" at bounding box center [1004, 331] width 39 height 39
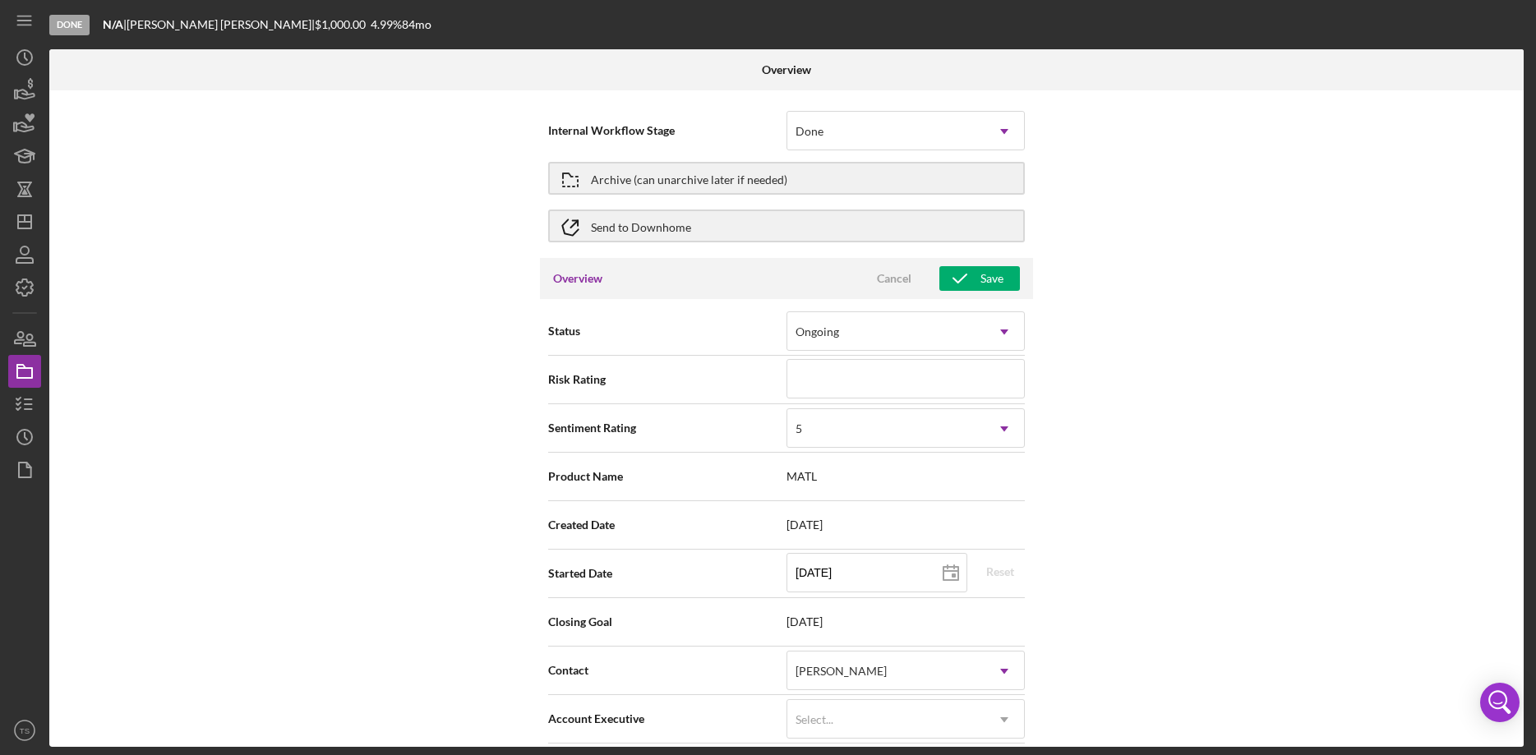
click at [1194, 415] on div "Internal Workflow Stage Done Icon/Dropdown Arrow Archive (can unarchive later i…" at bounding box center [786, 418] width 1475 height 657
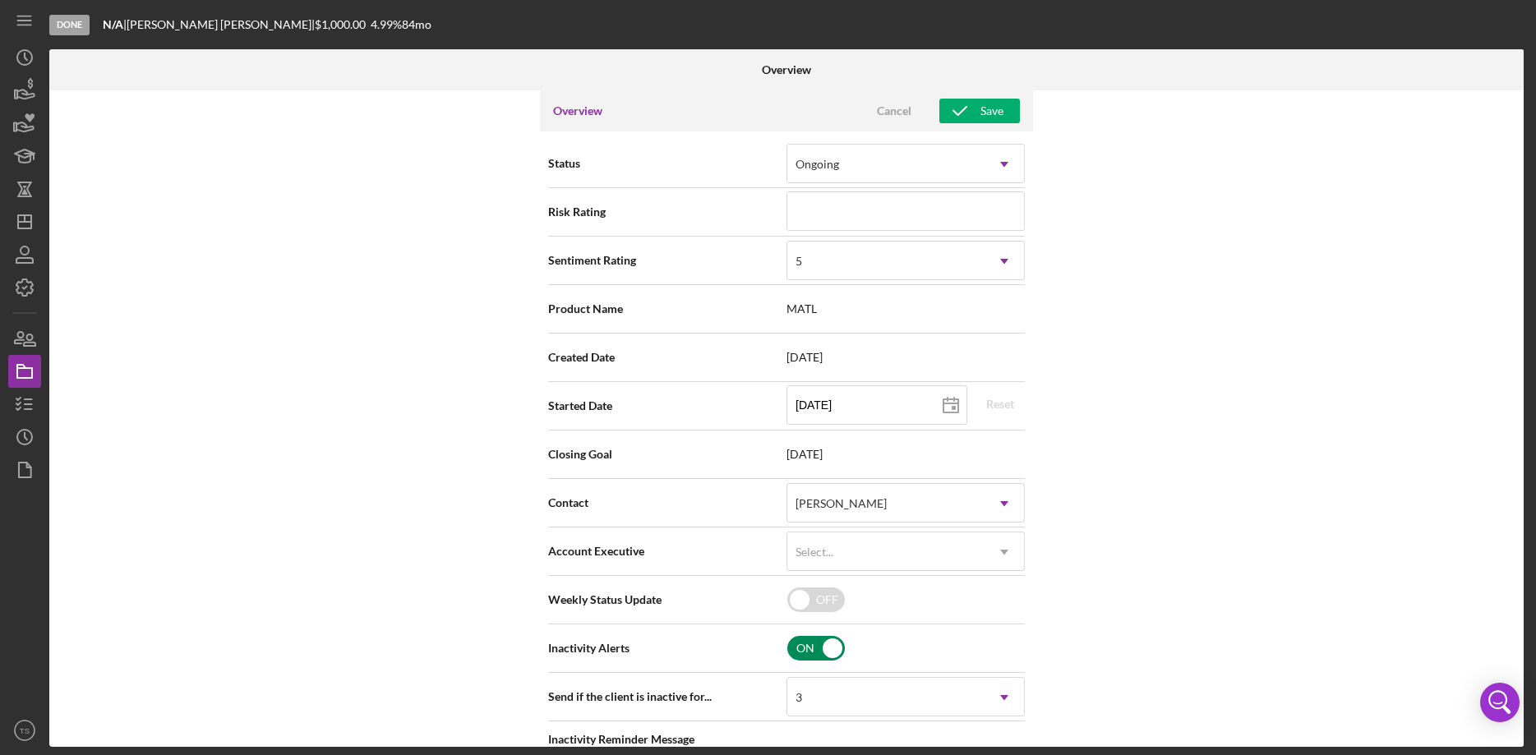
click at [827, 650] on input "checkbox" at bounding box center [816, 648] width 58 height 25
checkbox input "false"
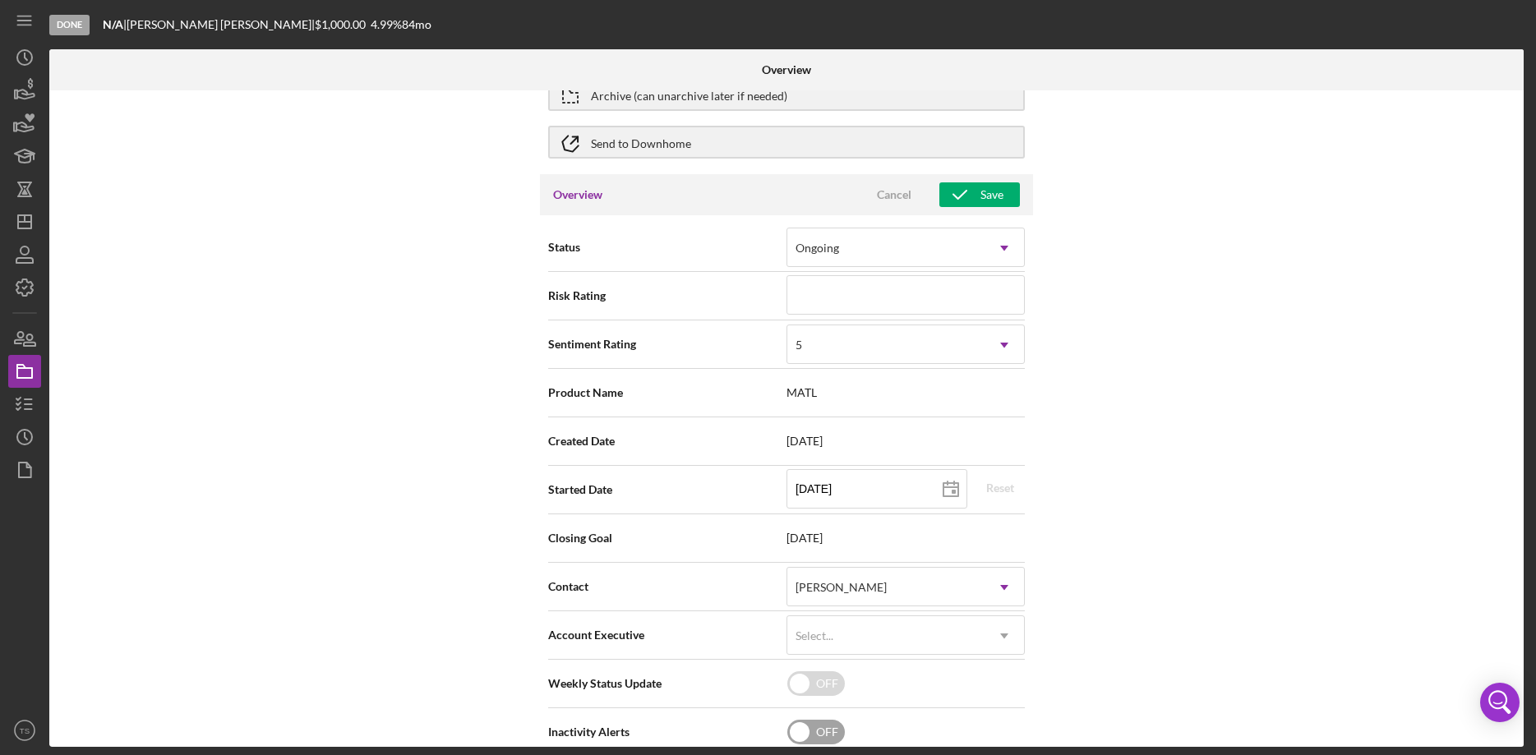
scroll to position [0, 0]
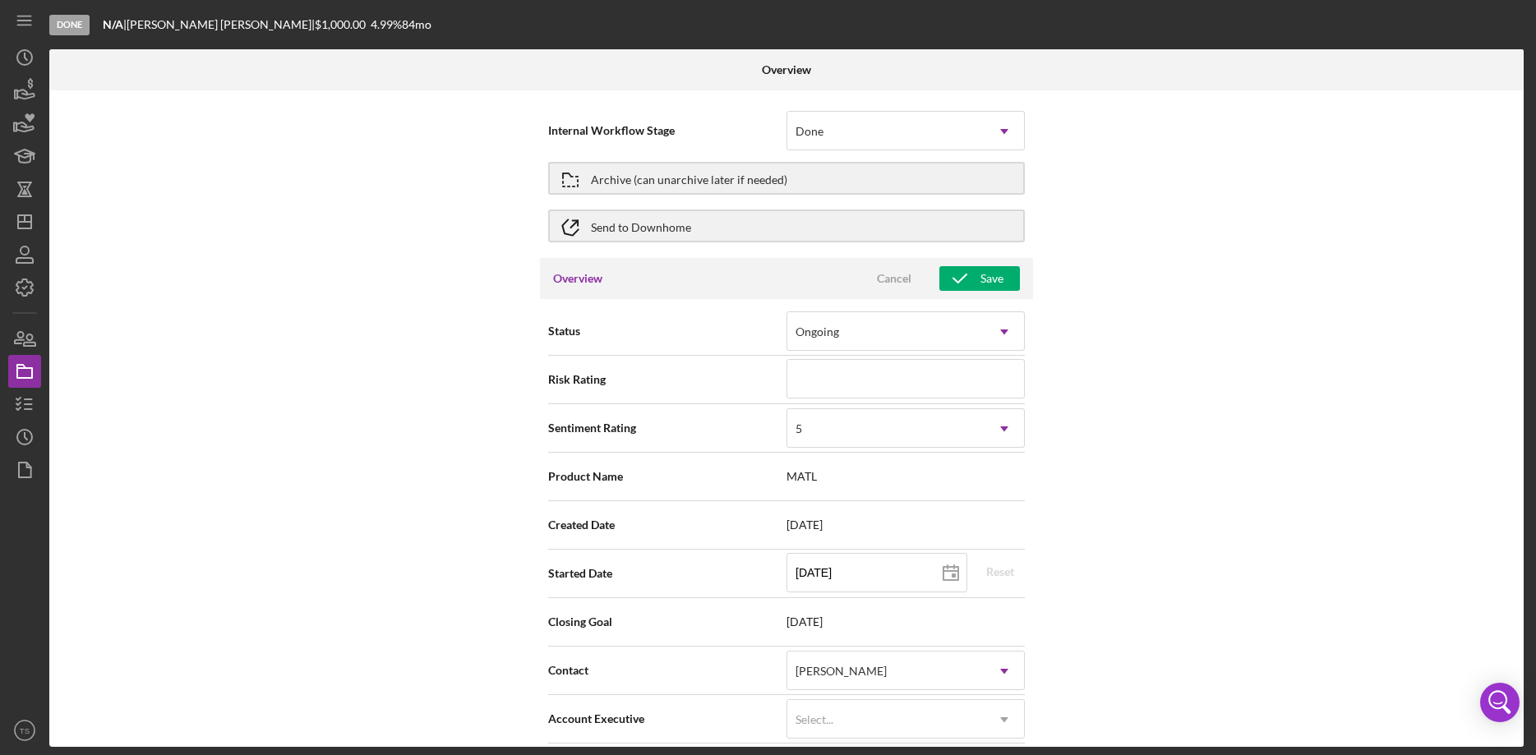
drag, startPoint x: 981, startPoint y: 265, endPoint x: 1202, endPoint y: 288, distance: 221.6
click at [1202, 288] on div "Internal Workflow Stage Done Icon/Dropdown Arrow Archive (can unarchive later i…" at bounding box center [786, 418] width 1475 height 657
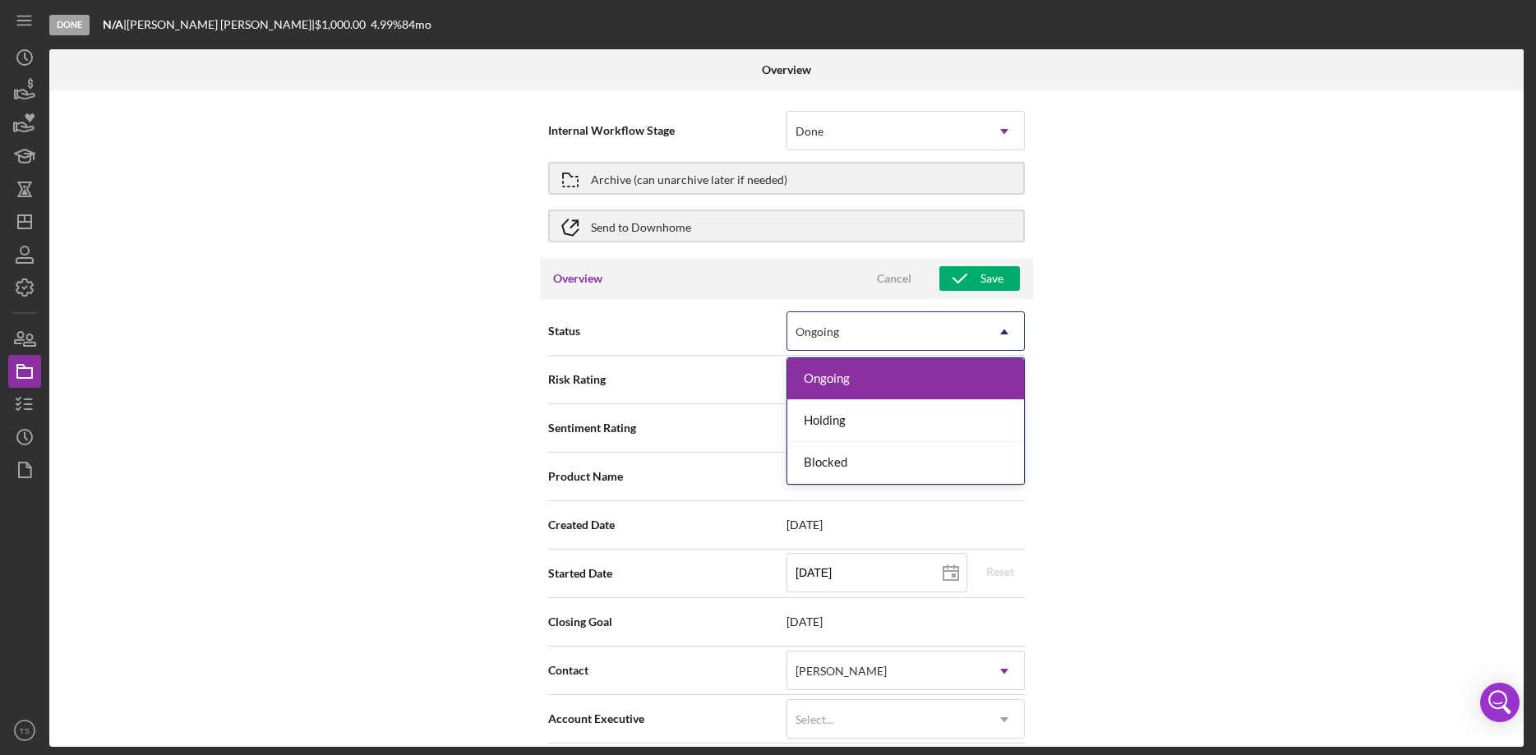
click at [1007, 334] on icon "Icon/Dropdown Arrow" at bounding box center [1004, 331] width 39 height 39
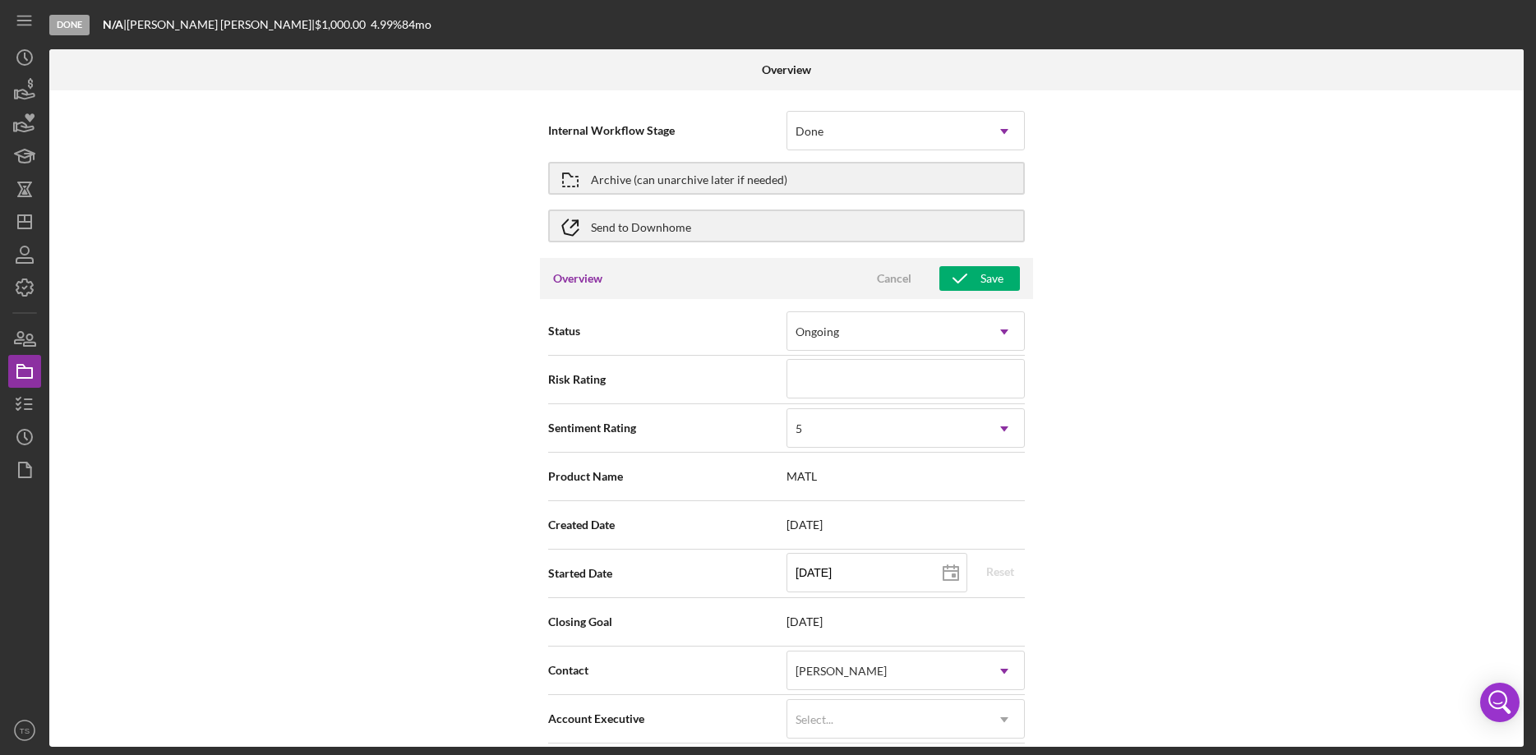
click at [1166, 314] on div "Internal Workflow Stage Done Icon/Dropdown Arrow Archive (can unarchive later i…" at bounding box center [786, 418] width 1475 height 657
click at [985, 282] on div "Save" at bounding box center [992, 278] width 23 height 25
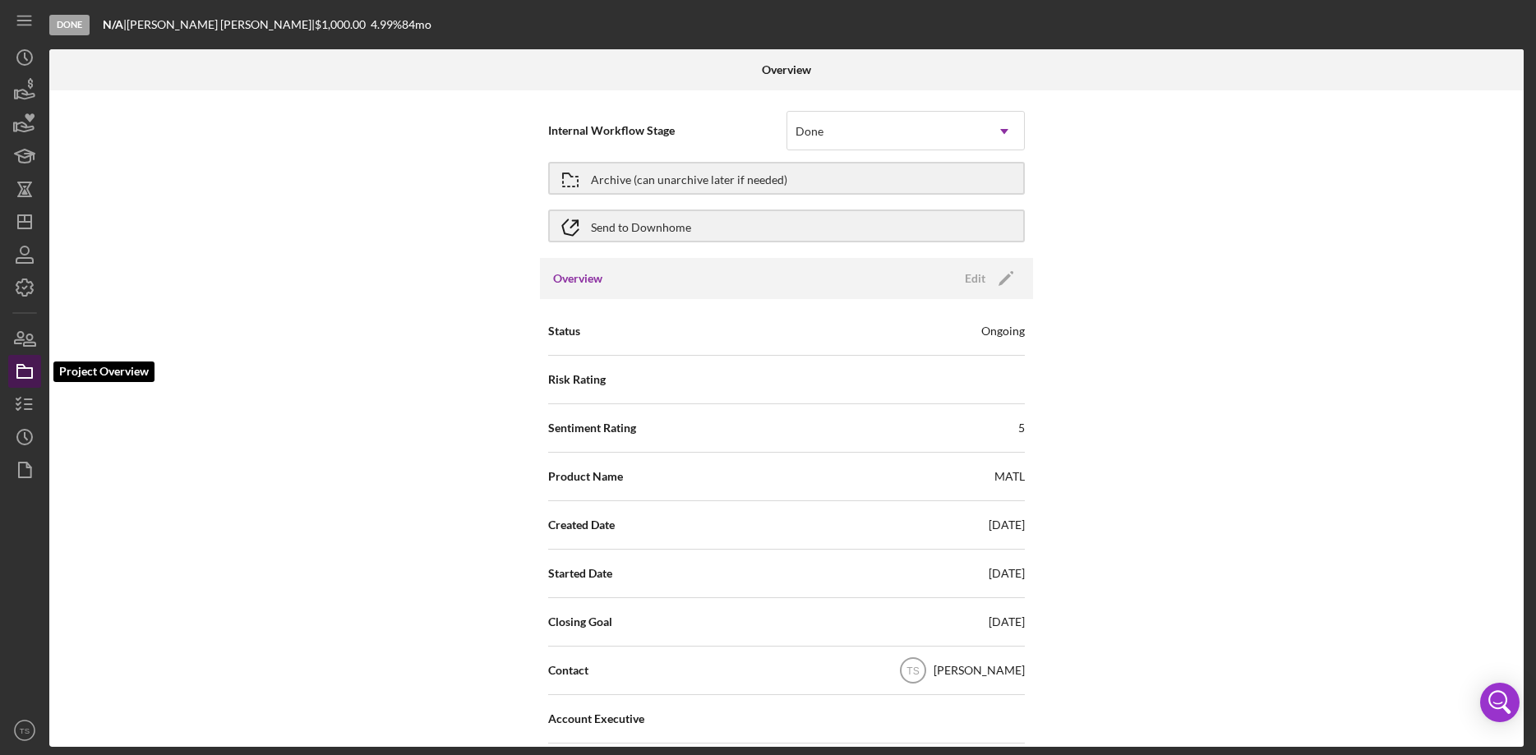
click at [30, 364] on icon "button" at bounding box center [24, 371] width 41 height 41
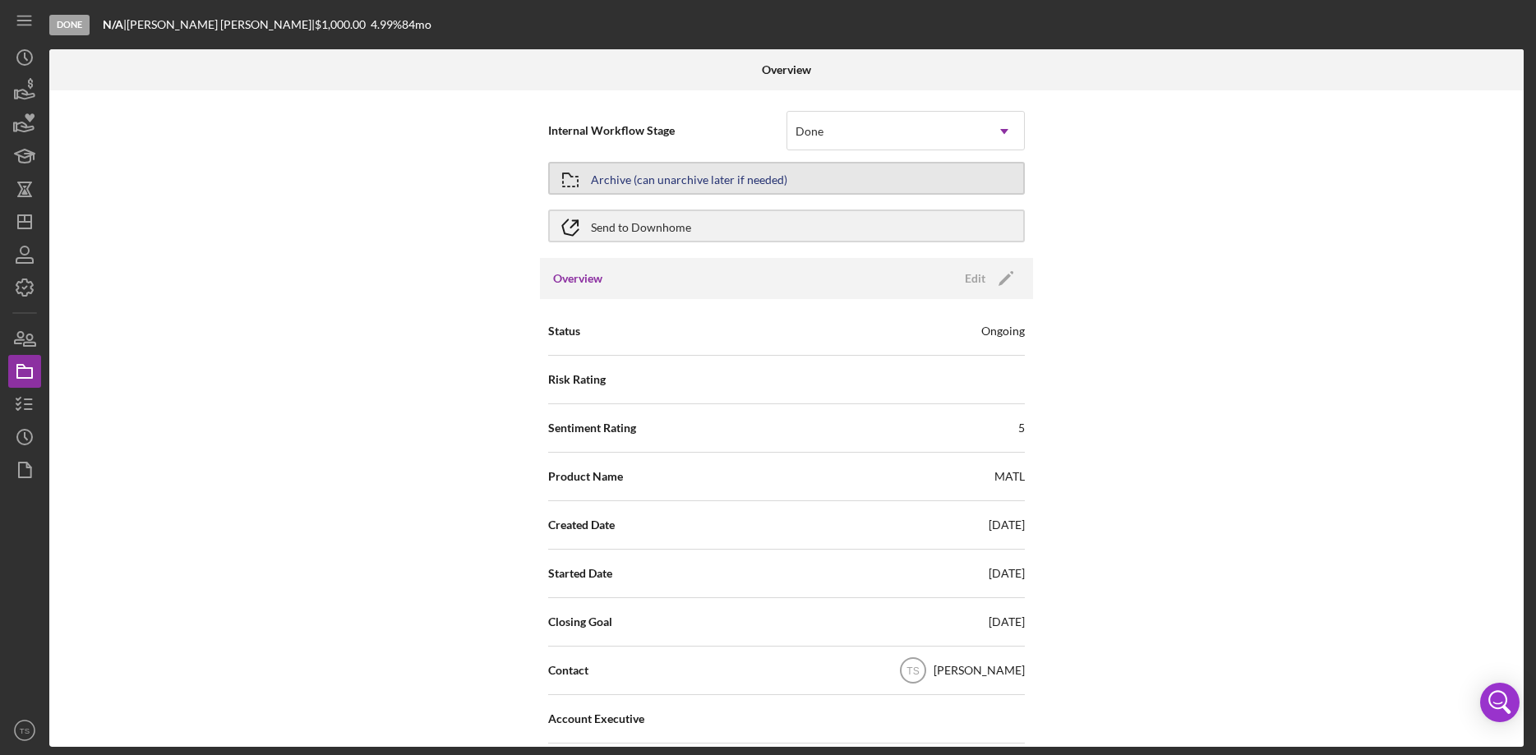
click at [635, 176] on div "Archive (can unarchive later if needed)" at bounding box center [689, 179] width 196 height 30
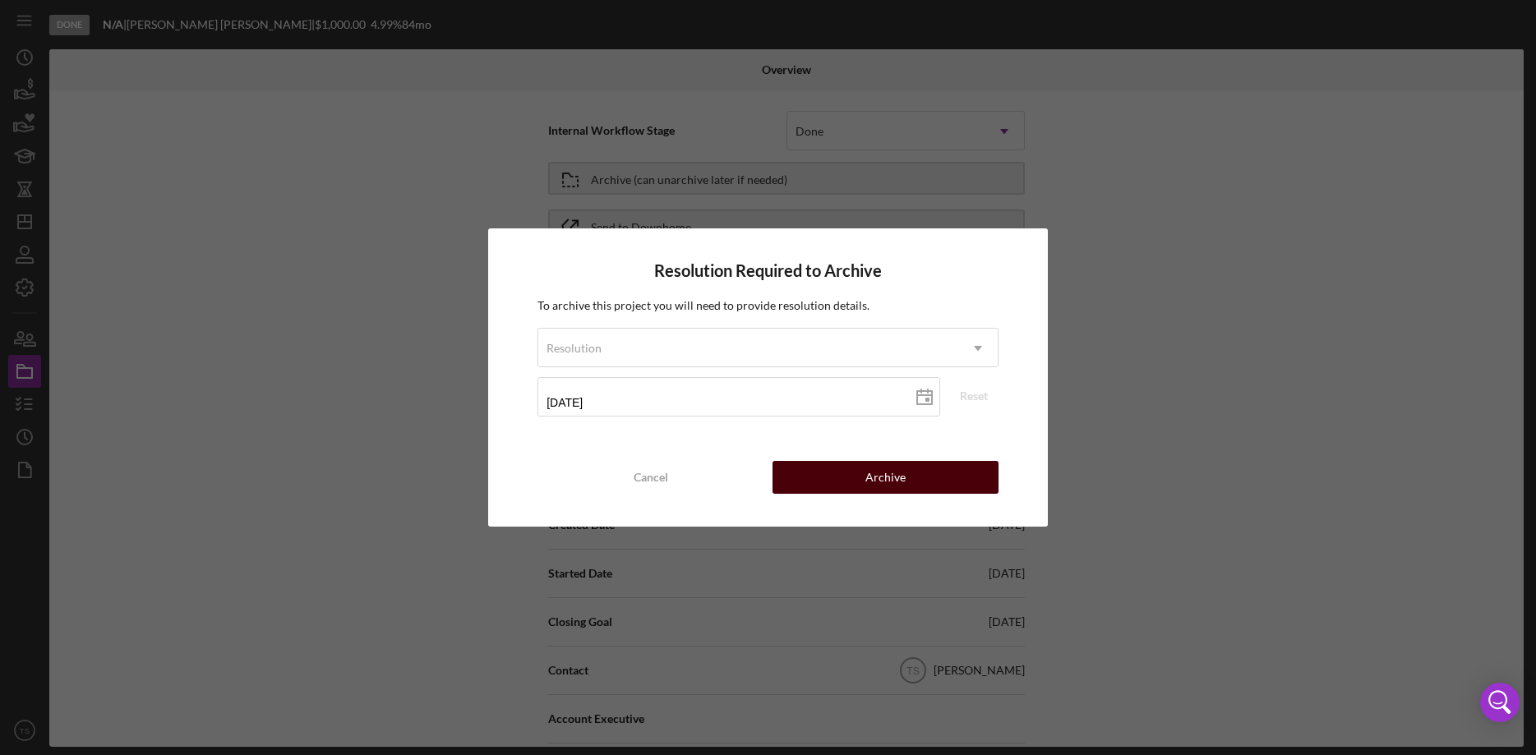
click at [860, 478] on button "Archive" at bounding box center [886, 477] width 226 height 33
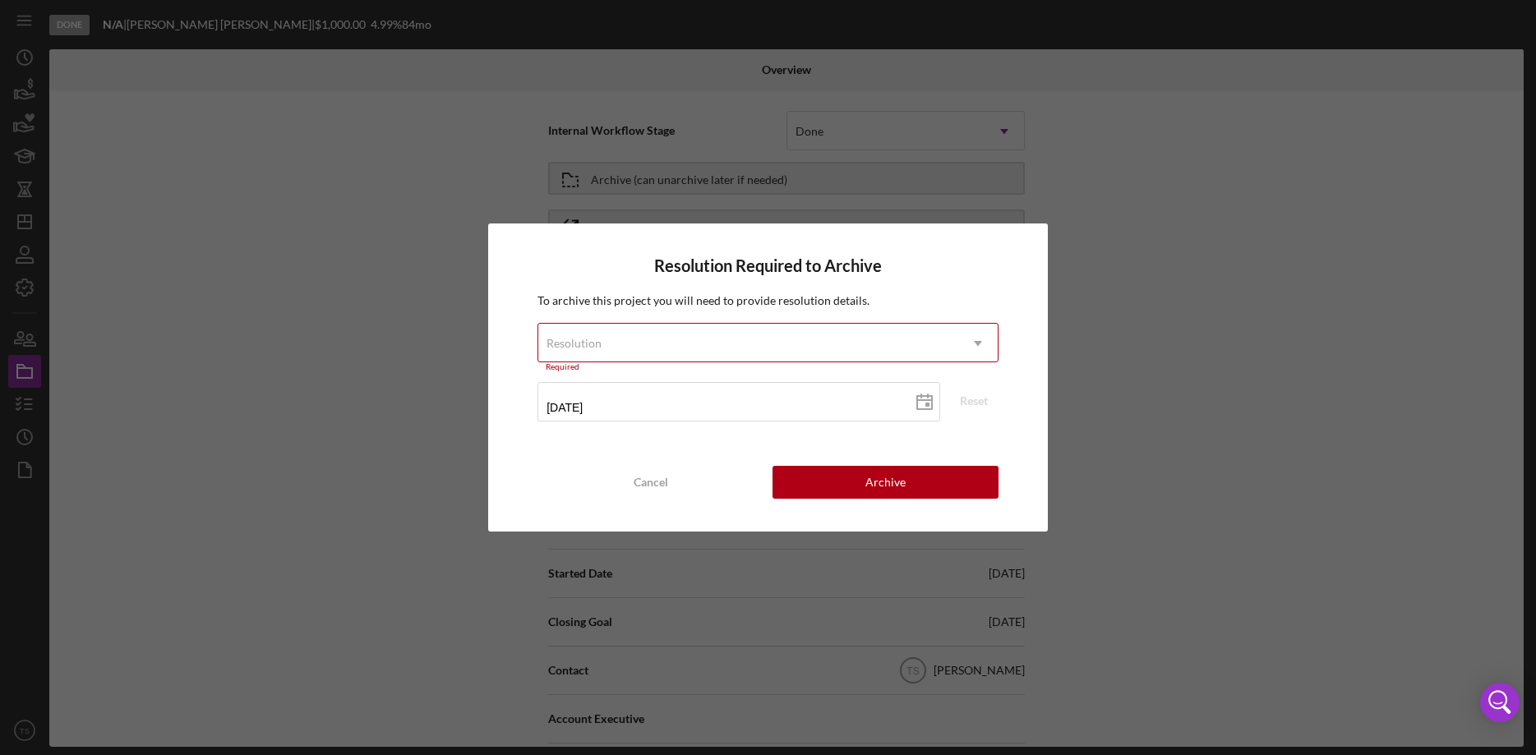
click at [982, 344] on icon "Icon/Dropdown Arrow" at bounding box center [977, 343] width 39 height 39
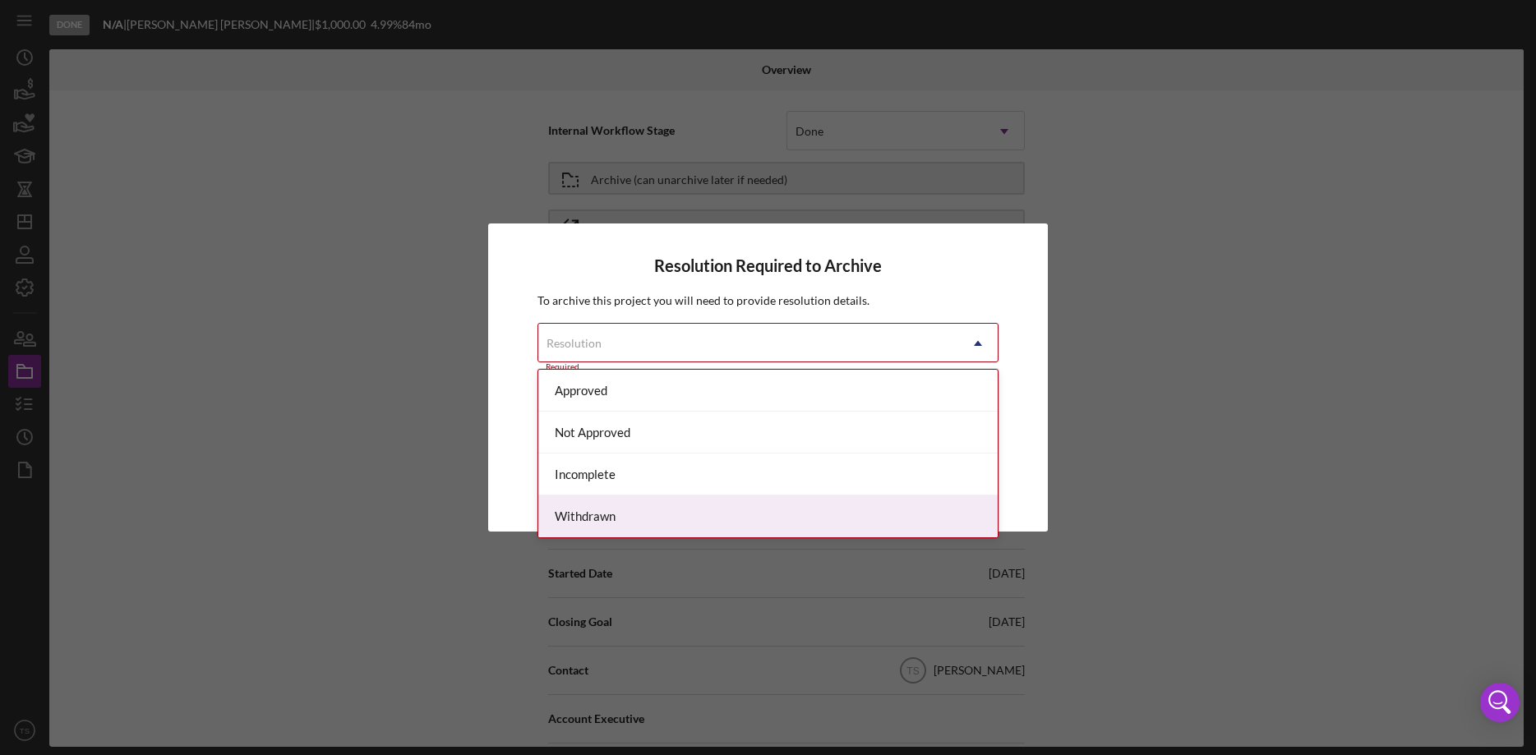
click at [880, 505] on div "Withdrawn" at bounding box center [767, 517] width 459 height 42
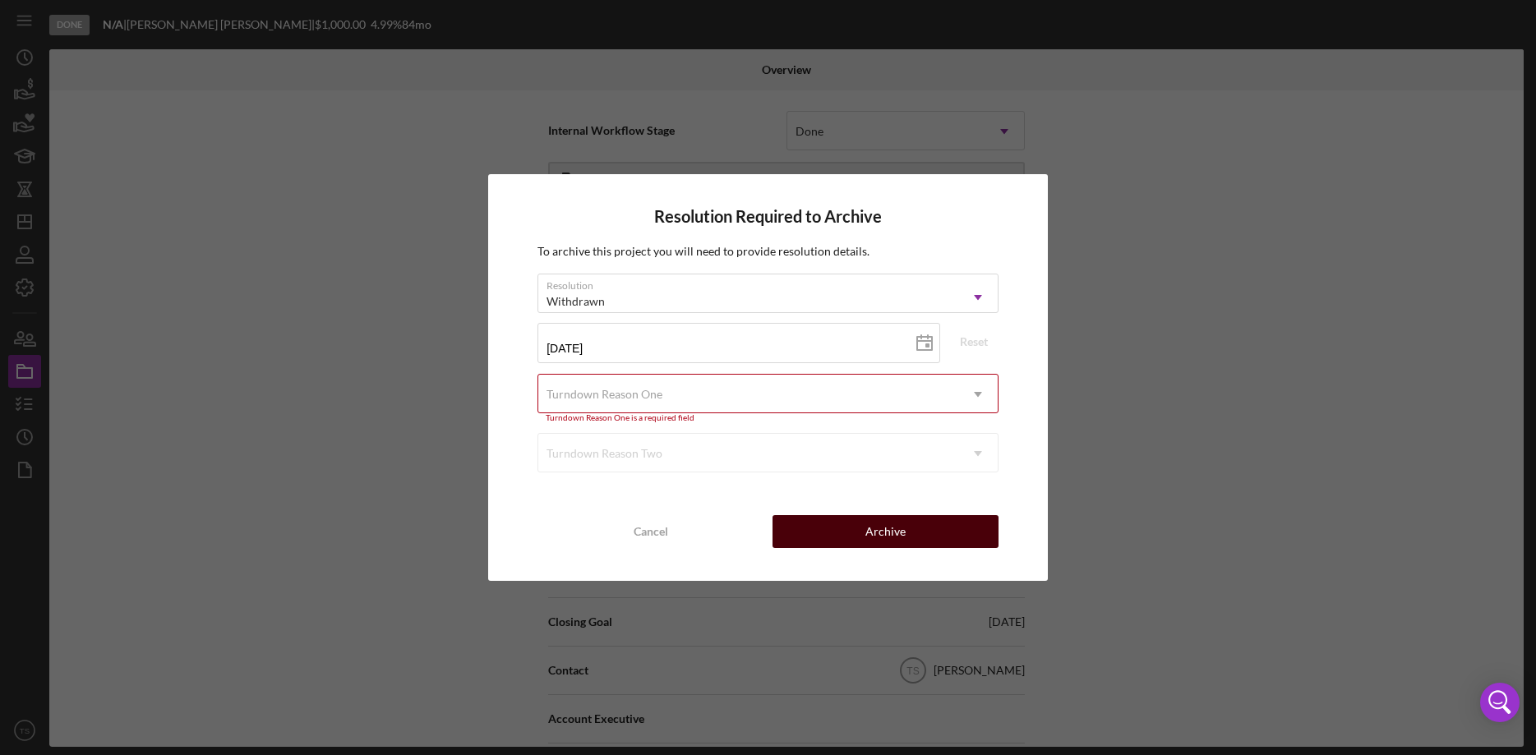
click at [912, 530] on button "Archive" at bounding box center [886, 531] width 226 height 33
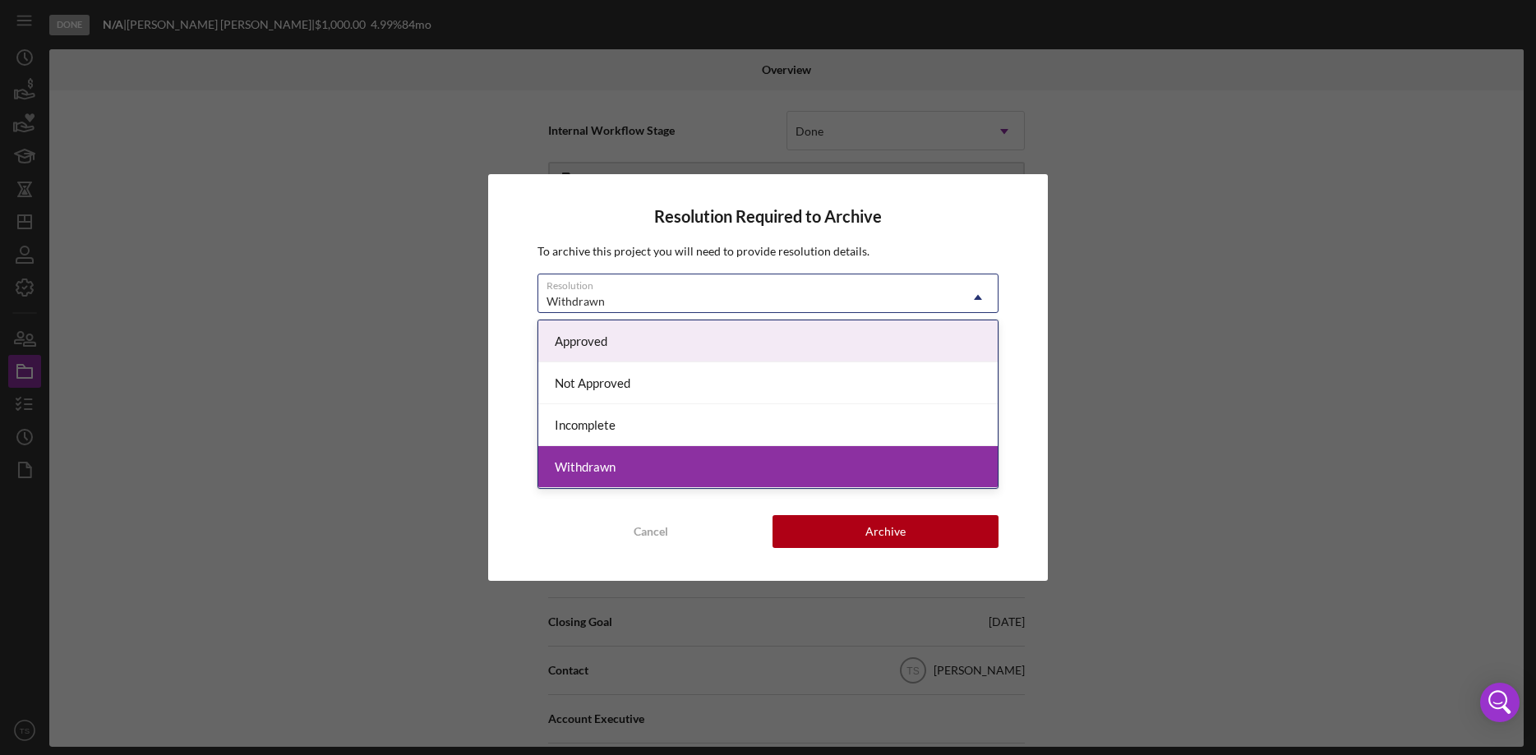
click at [967, 312] on icon "Icon/Dropdown Arrow" at bounding box center [977, 297] width 39 height 39
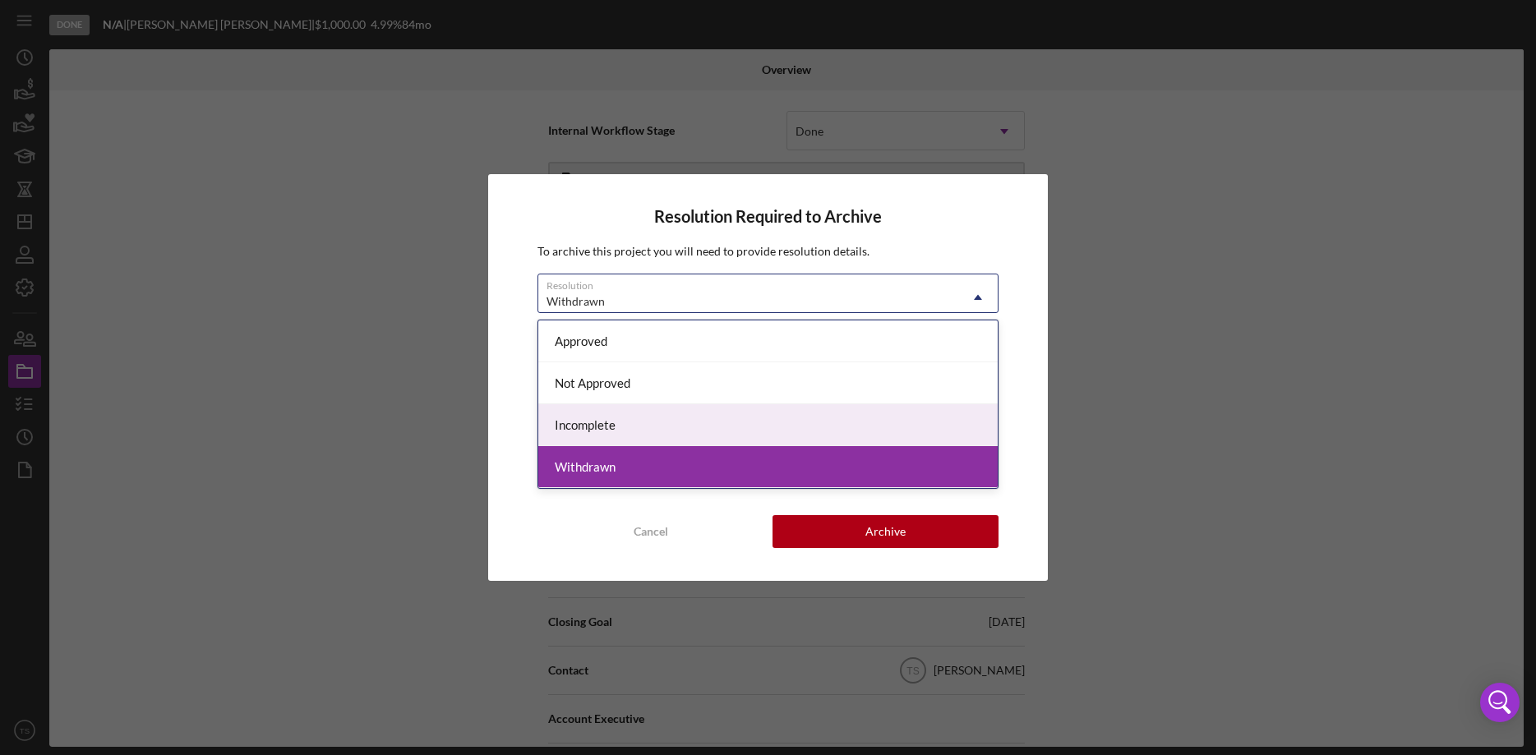
click at [877, 419] on div "Incomplete" at bounding box center [767, 425] width 459 height 42
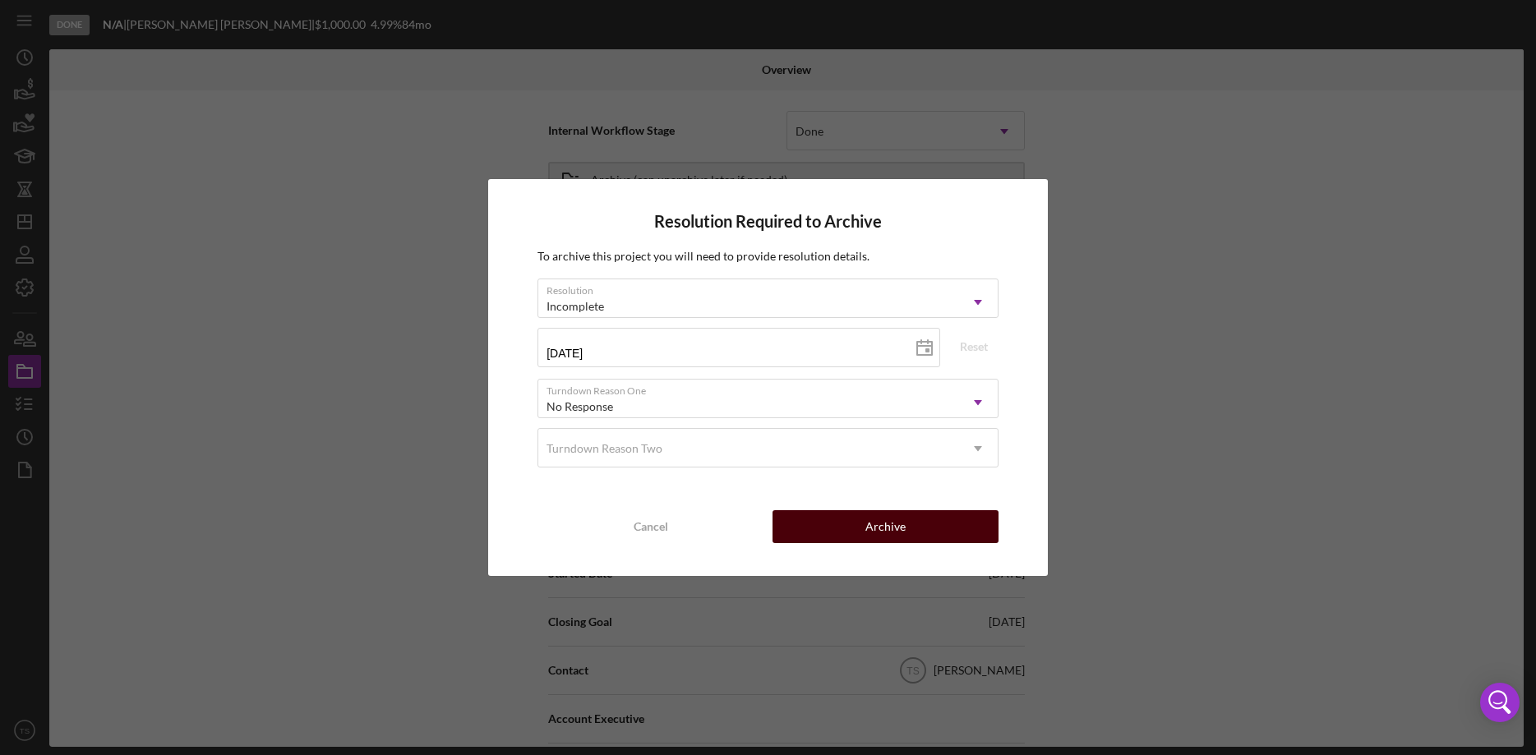
click at [915, 524] on button "Archive" at bounding box center [886, 526] width 226 height 33
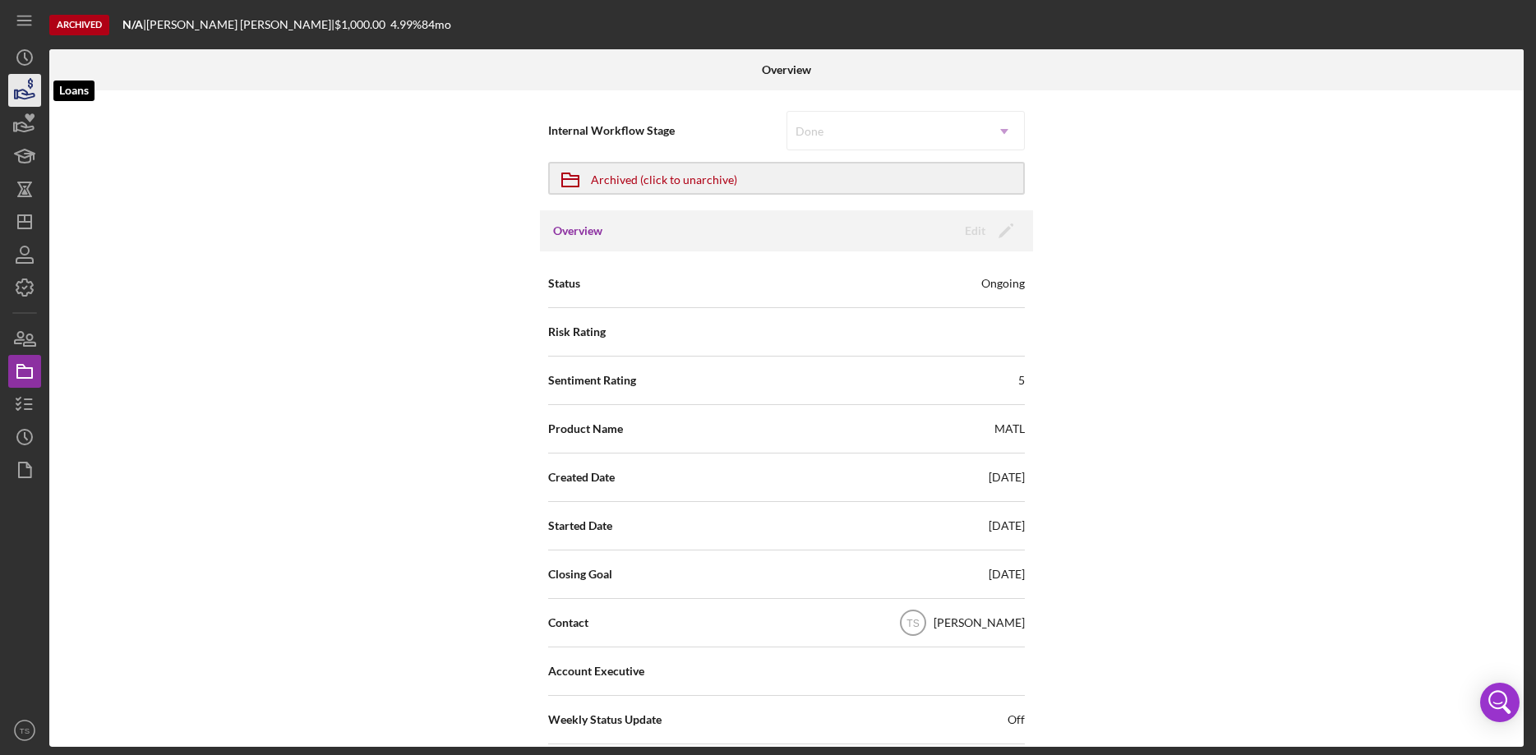
click at [25, 87] on icon "button" at bounding box center [24, 90] width 41 height 41
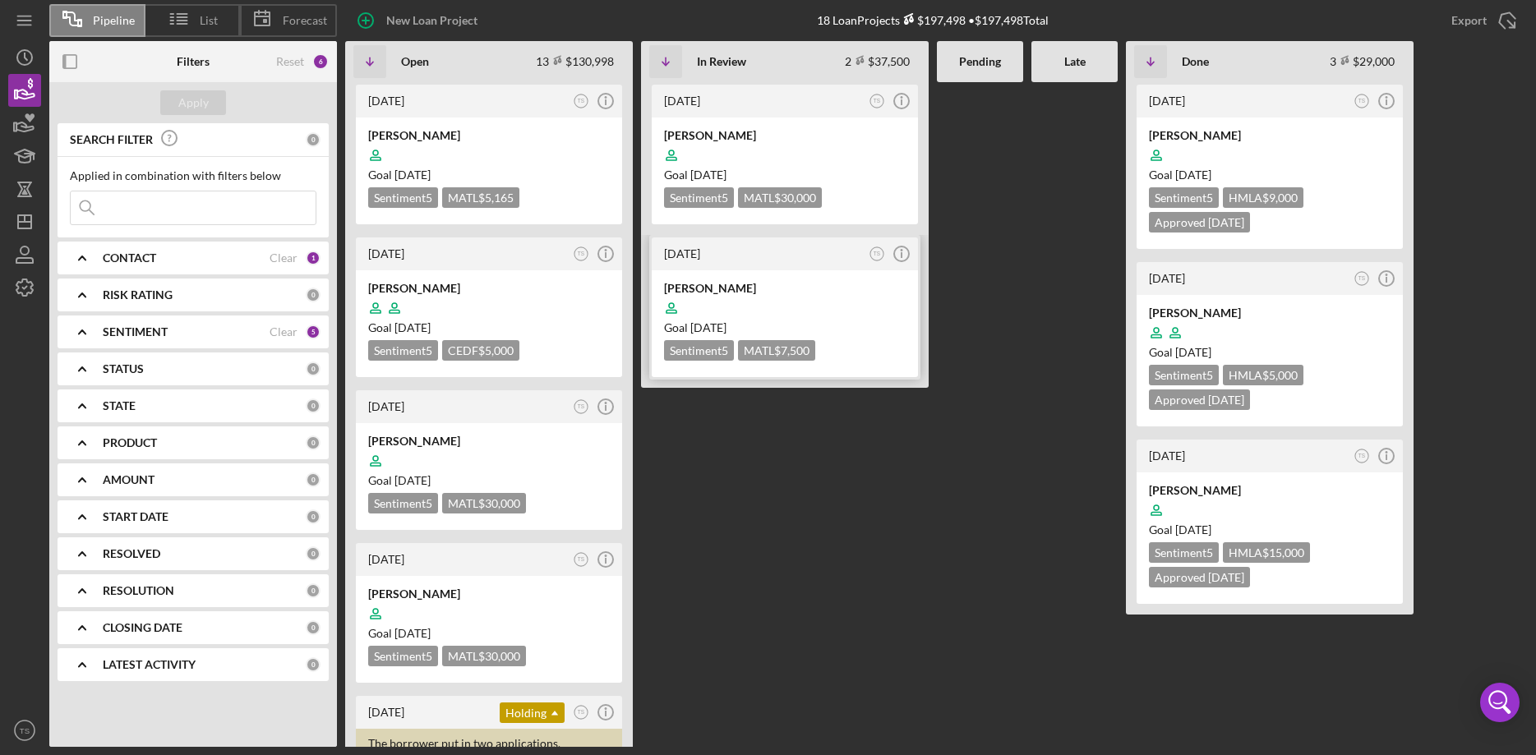
click at [752, 298] on div at bounding box center [785, 308] width 242 height 31
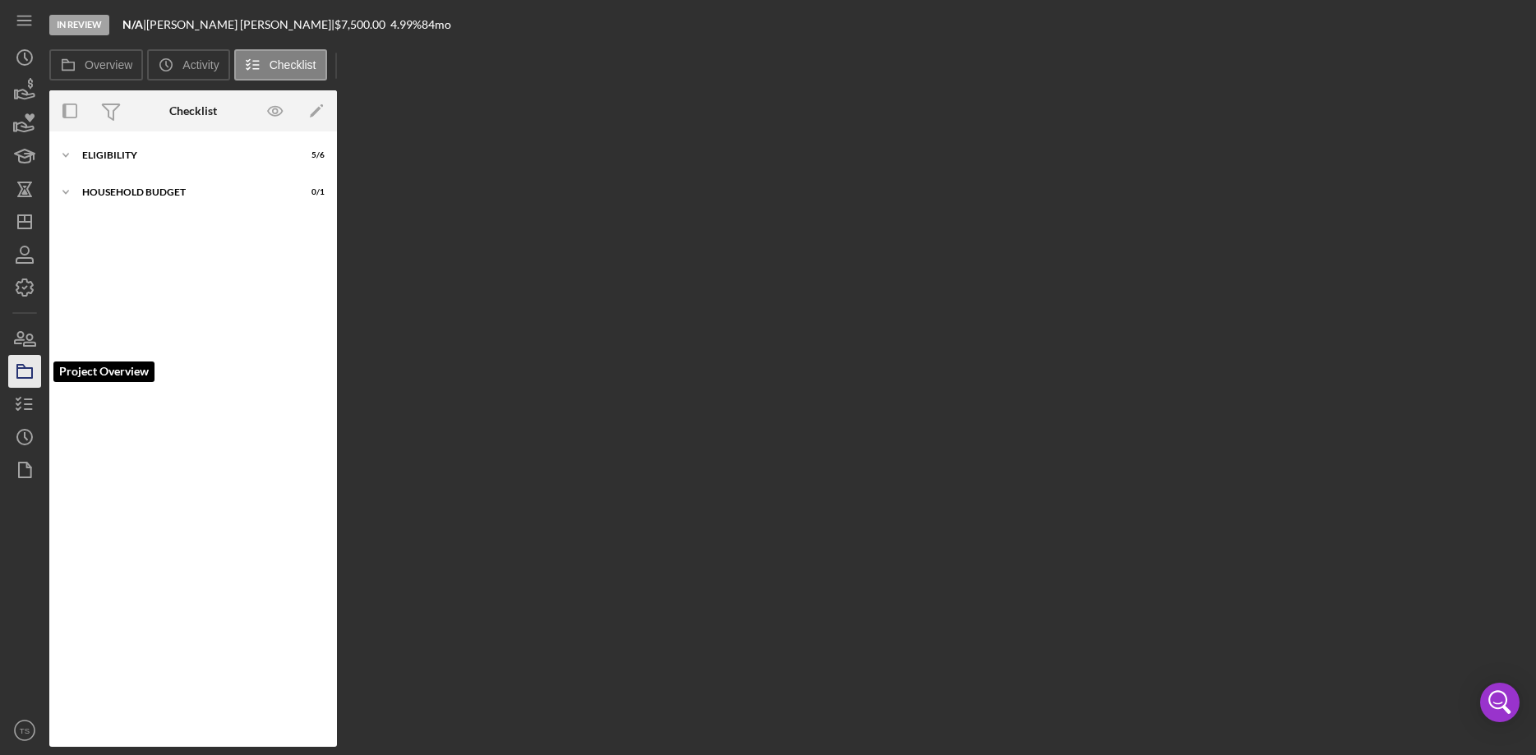
click at [30, 368] on rect "button" at bounding box center [24, 373] width 15 height 10
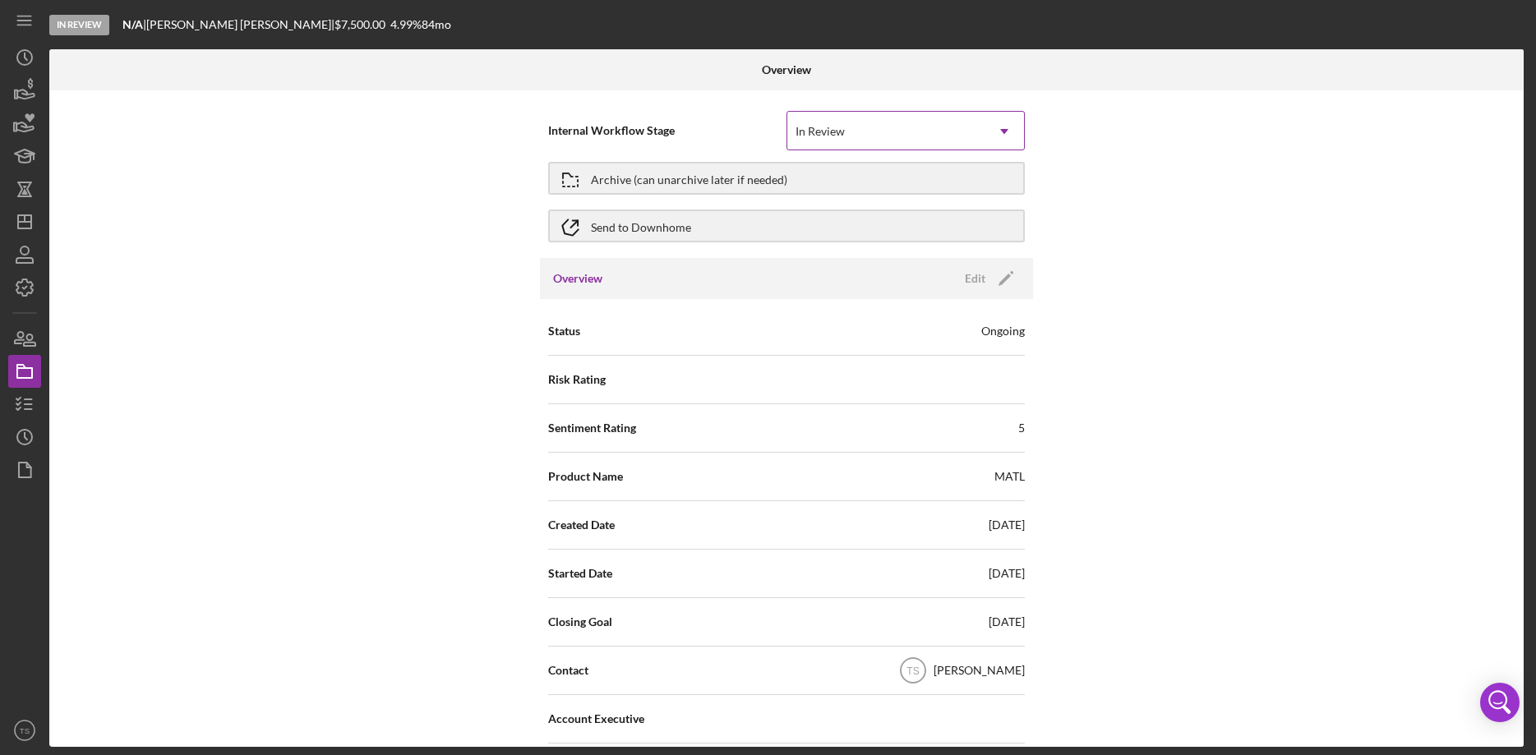
click at [965, 144] on div "In Review" at bounding box center [885, 132] width 197 height 38
drag, startPoint x: 1213, startPoint y: 245, endPoint x: 1192, endPoint y: 243, distance: 21.4
click at [1214, 245] on div "Internal Workflow Stage In Review Icon/Dropdown Arrow Archive (can unarchive la…" at bounding box center [786, 418] width 1475 height 657
click at [816, 181] on button "Archive (can unarchive later if needed)" at bounding box center [786, 178] width 477 height 33
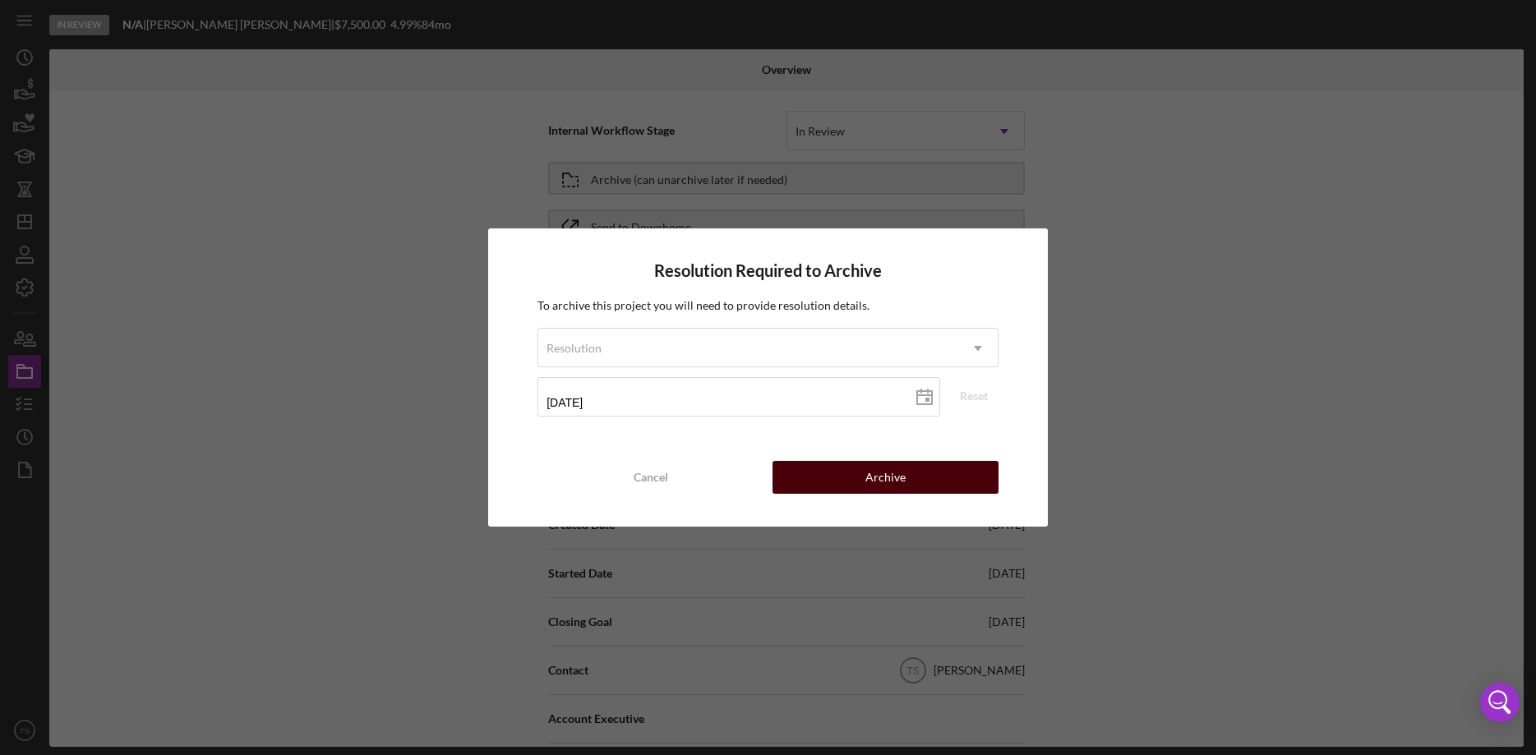
click at [921, 481] on button "Archive" at bounding box center [886, 477] width 226 height 33
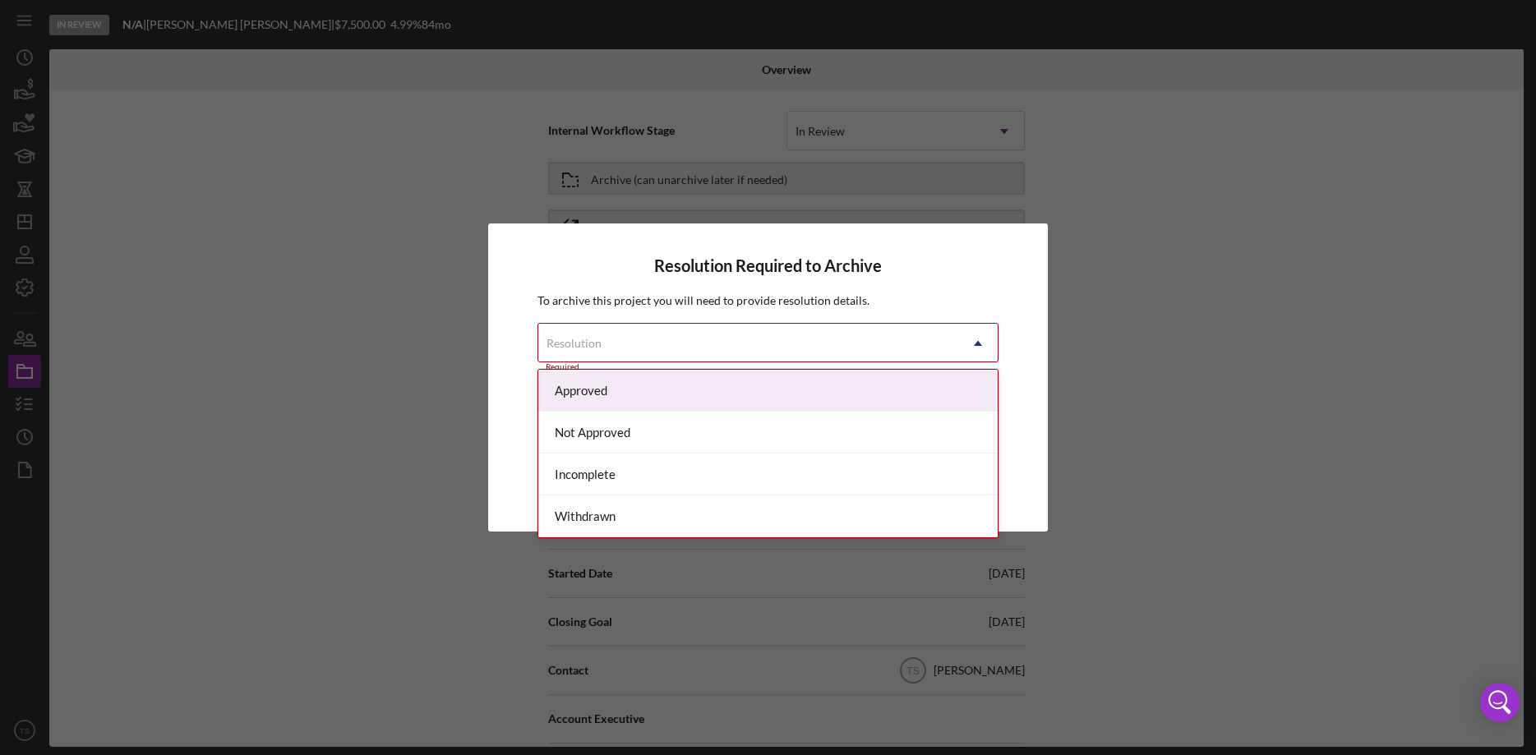
click at [877, 339] on div "Resolution" at bounding box center [748, 344] width 420 height 38
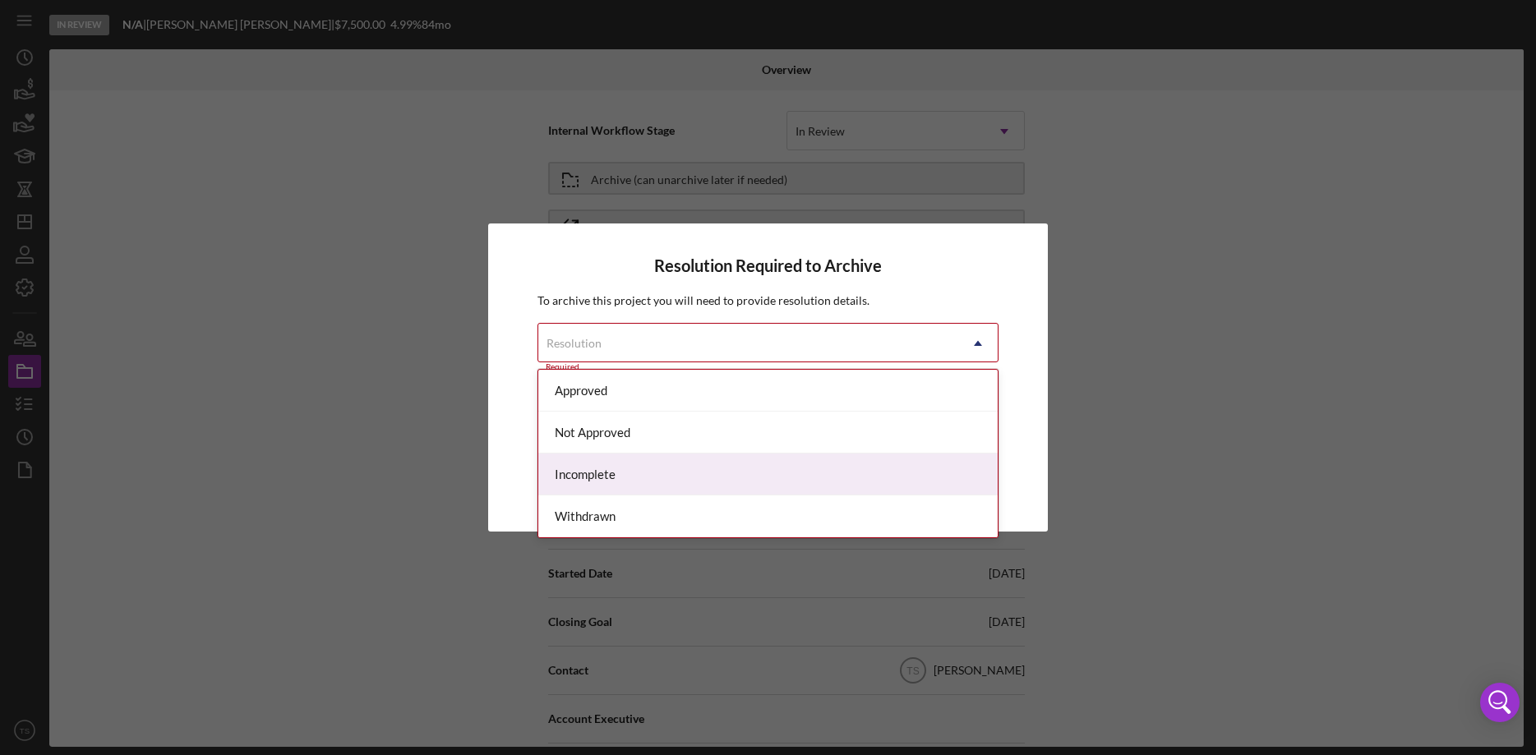
click at [809, 472] on div "Incomplete" at bounding box center [767, 475] width 459 height 42
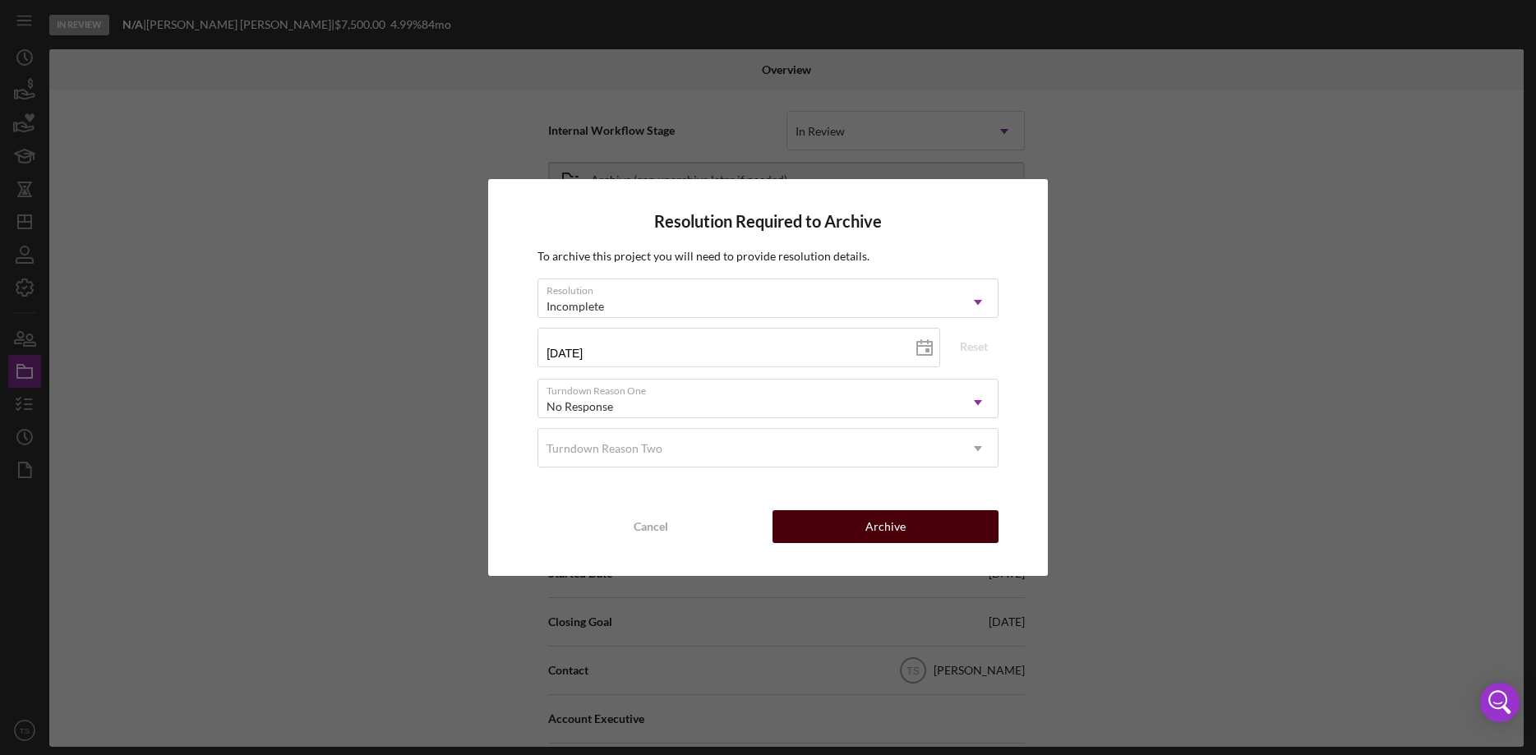
click at [899, 523] on div "Archive" at bounding box center [885, 526] width 40 height 33
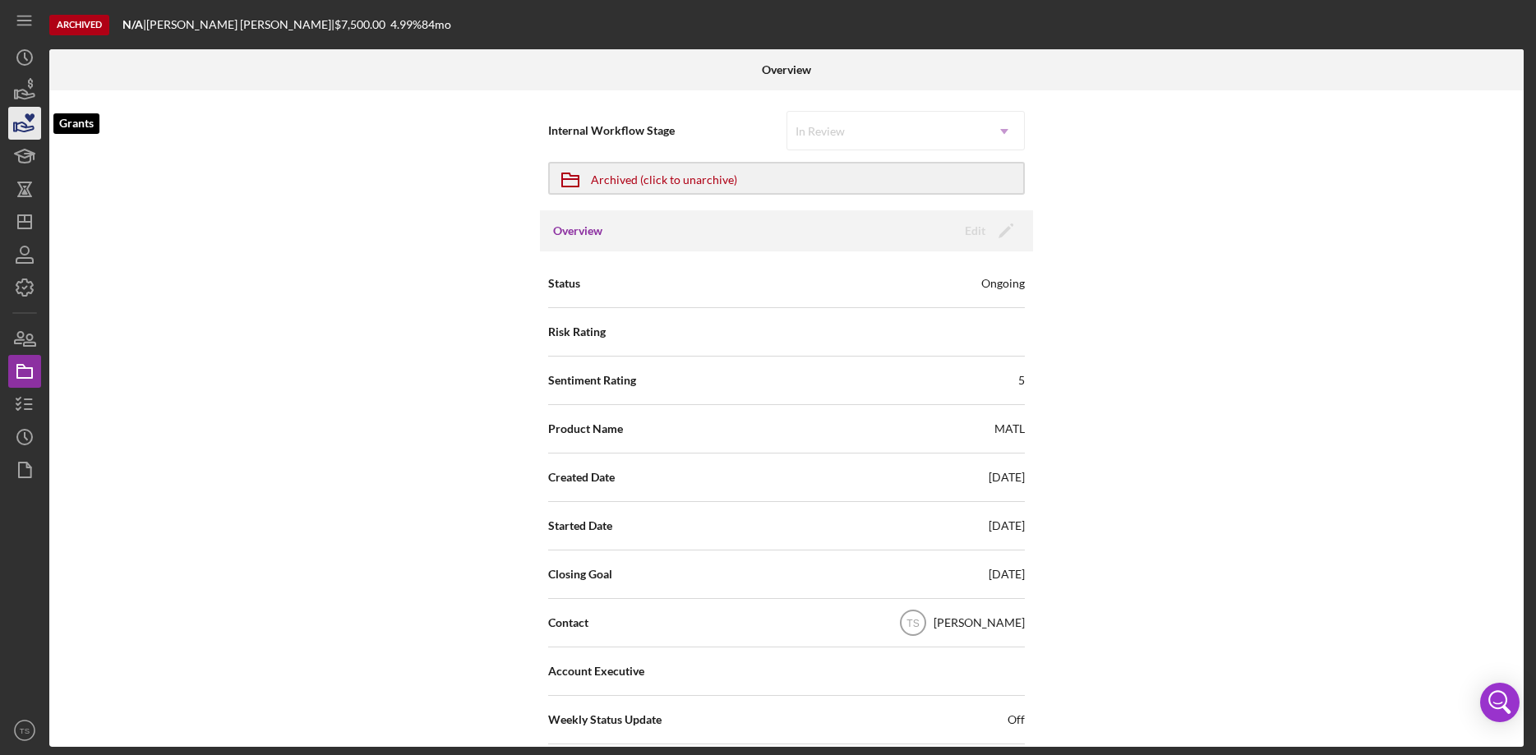
click at [29, 122] on icon "button" at bounding box center [24, 123] width 41 height 41
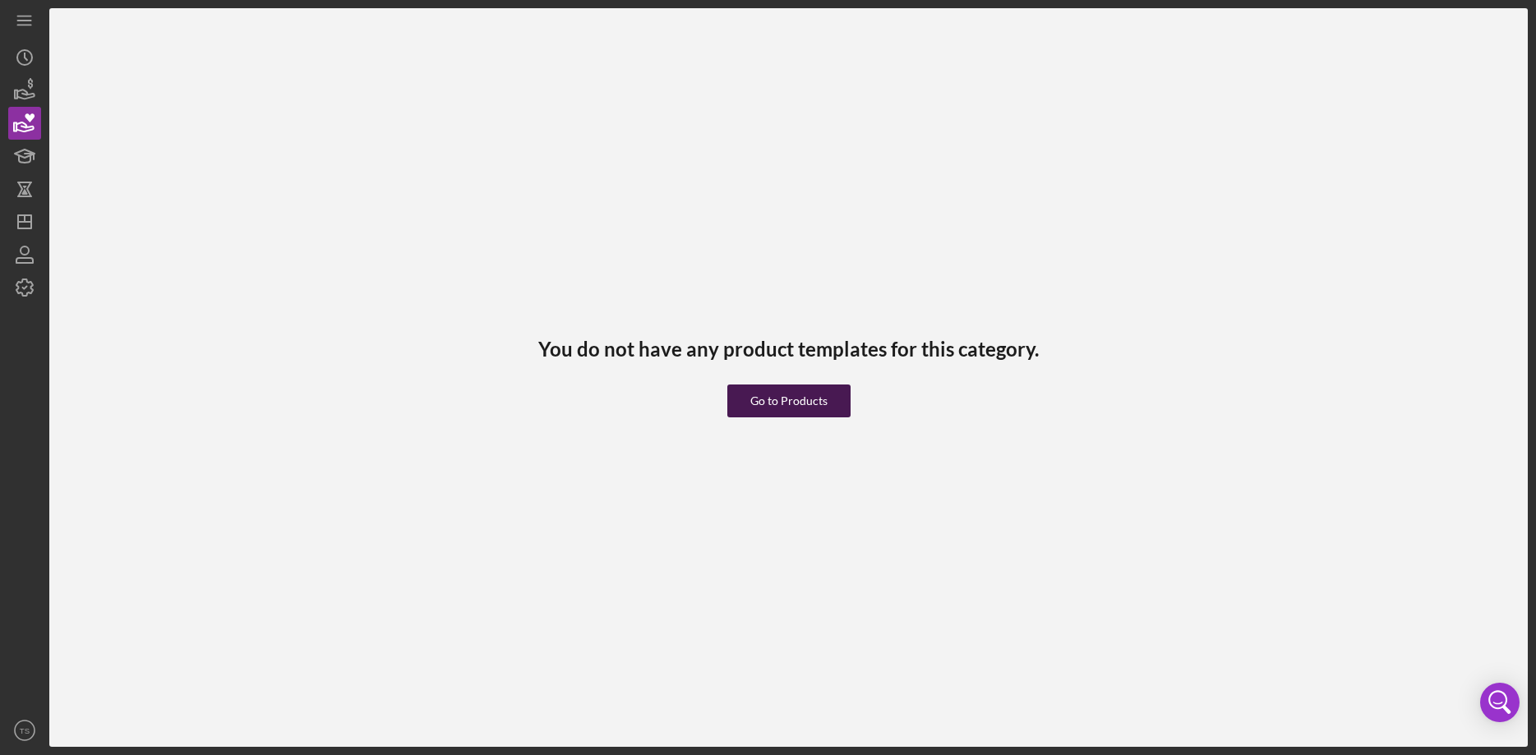
click at [771, 404] on div "Go to Products" at bounding box center [788, 401] width 77 height 33
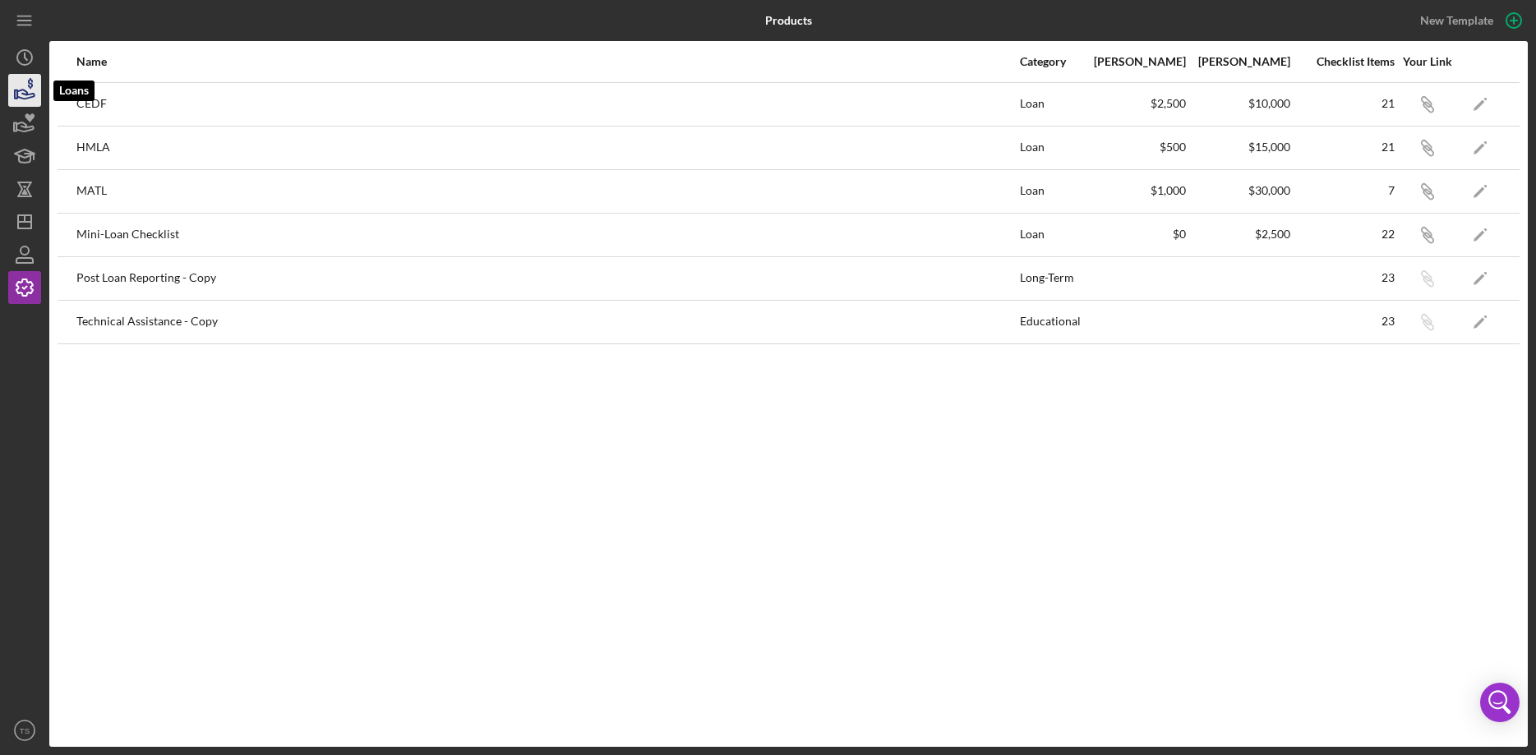
click at [30, 99] on icon "button" at bounding box center [24, 90] width 41 height 41
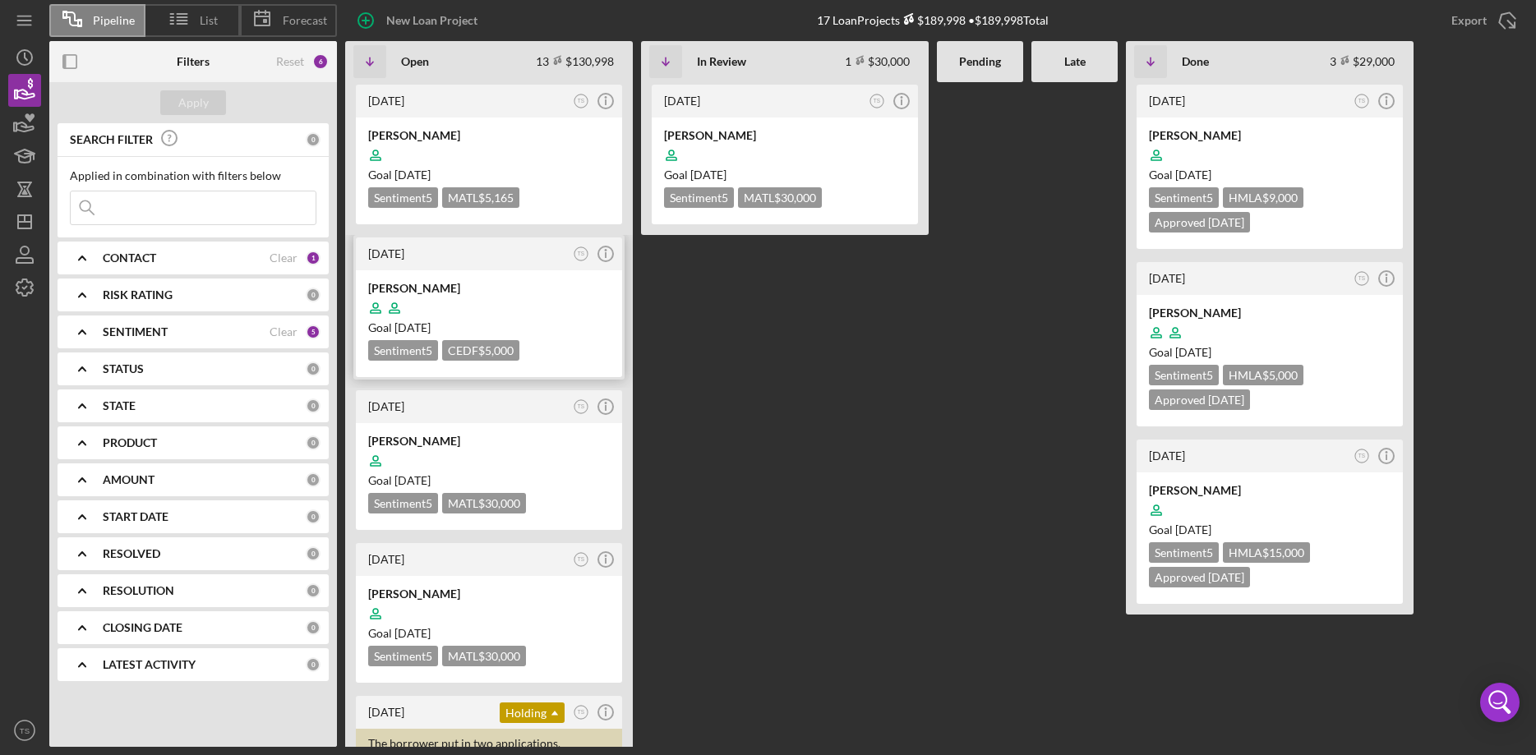
click at [441, 298] on div at bounding box center [489, 308] width 242 height 31
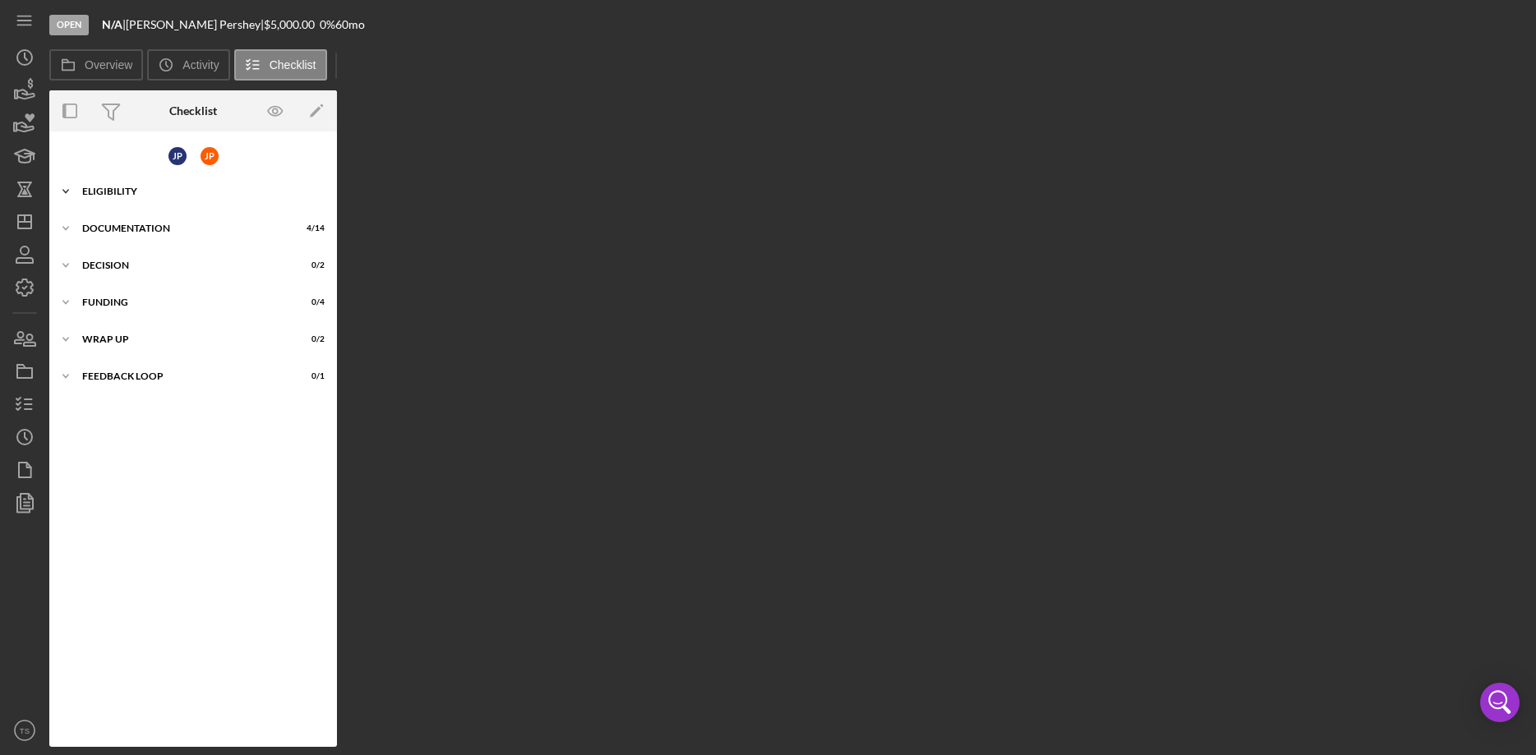
click at [107, 194] on div "ELIGIBILITY" at bounding box center [199, 192] width 234 height 10
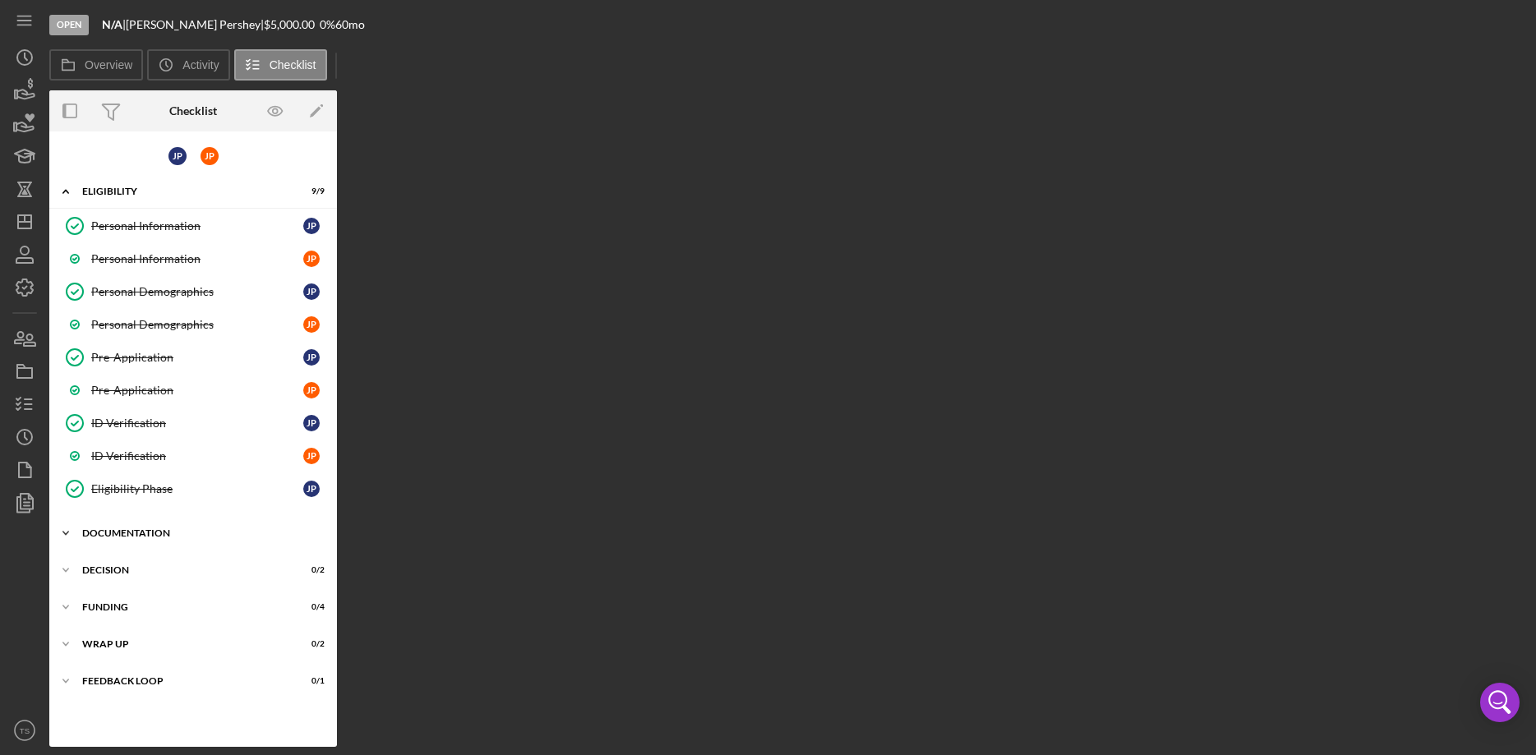
click at [115, 538] on div "Icon/Expander DOCUMENTATION 4 / 14" at bounding box center [193, 533] width 288 height 33
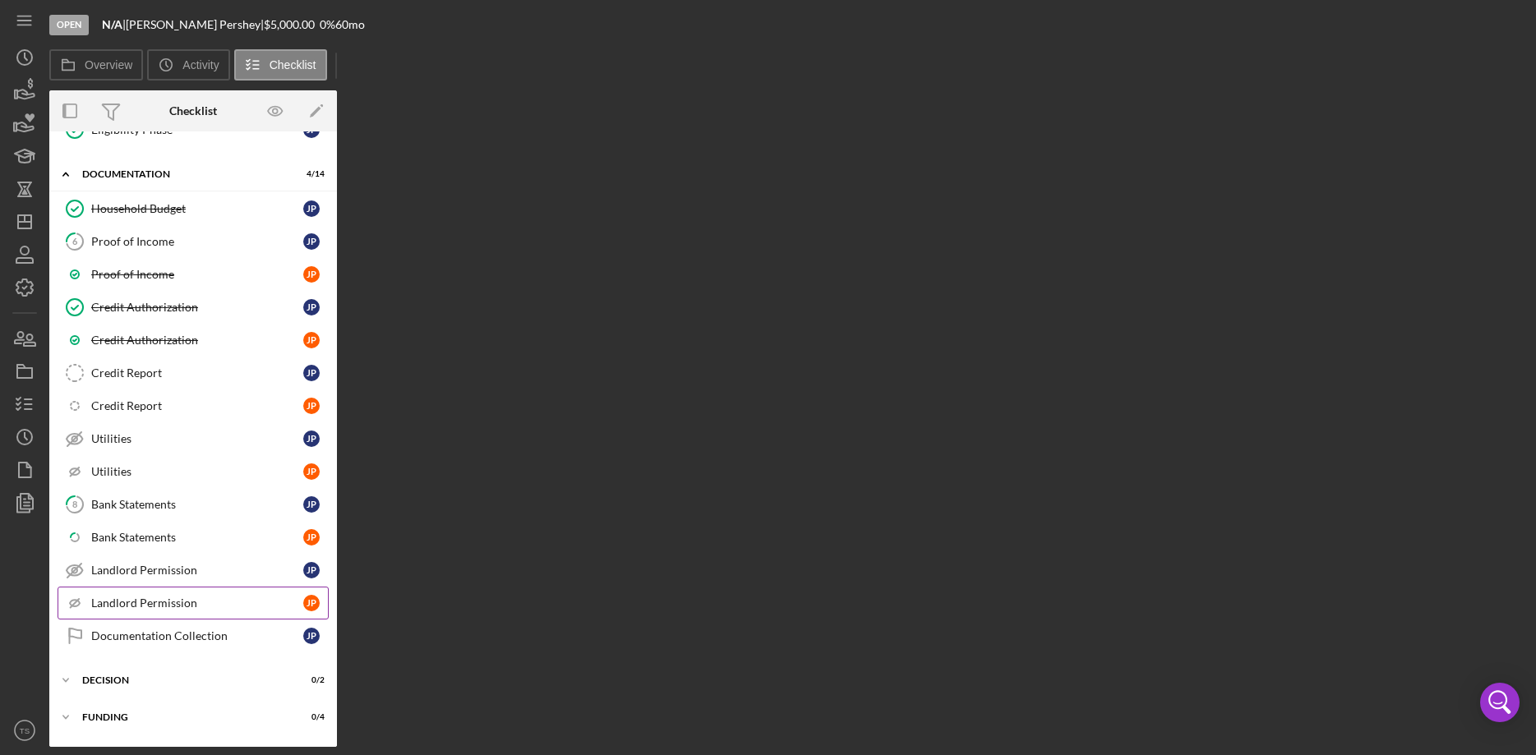
scroll to position [419, 0]
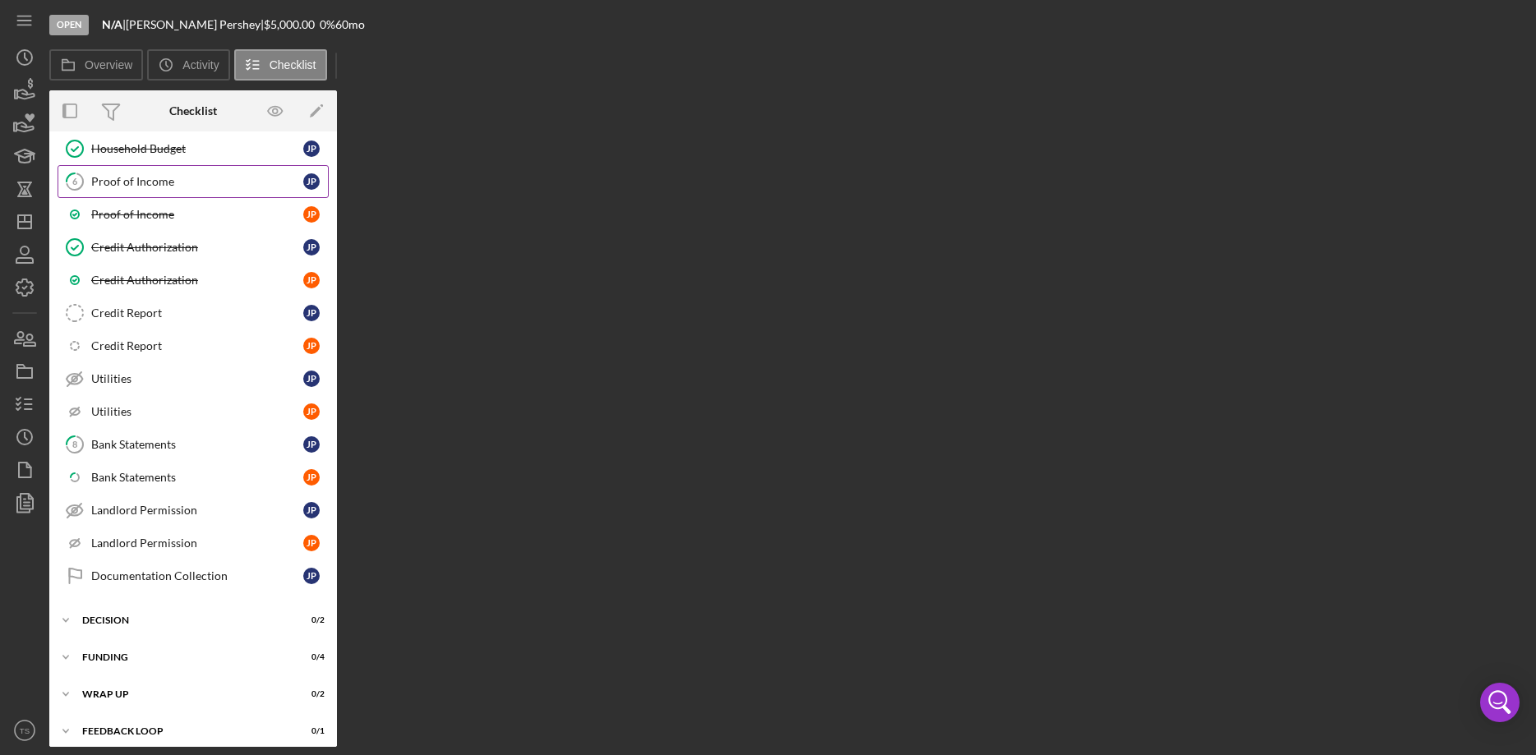
click at [132, 187] on div "Proof of Income" at bounding box center [197, 181] width 212 height 13
